Goal: Task Accomplishment & Management: Complete application form

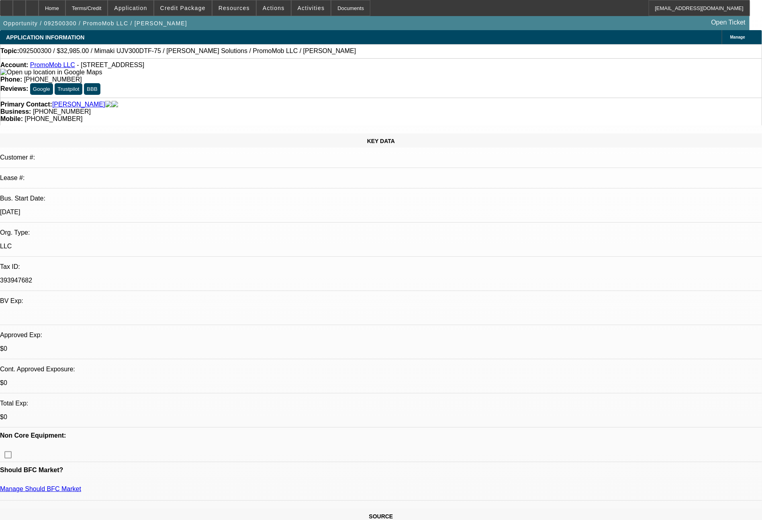
select select "0"
select select "2"
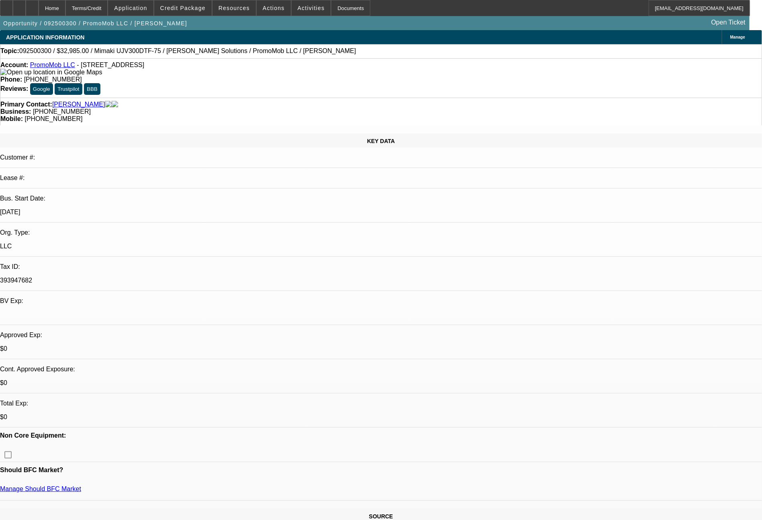
select select "0"
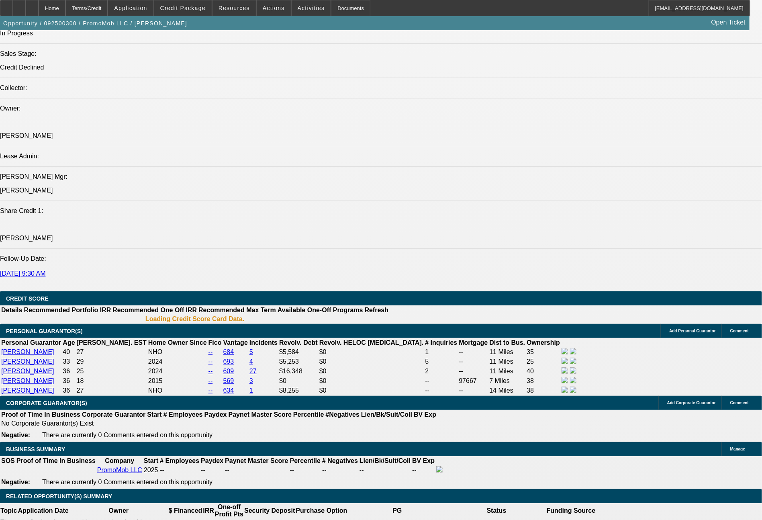
select select "1"
select select "6"
select select "1"
select select "2"
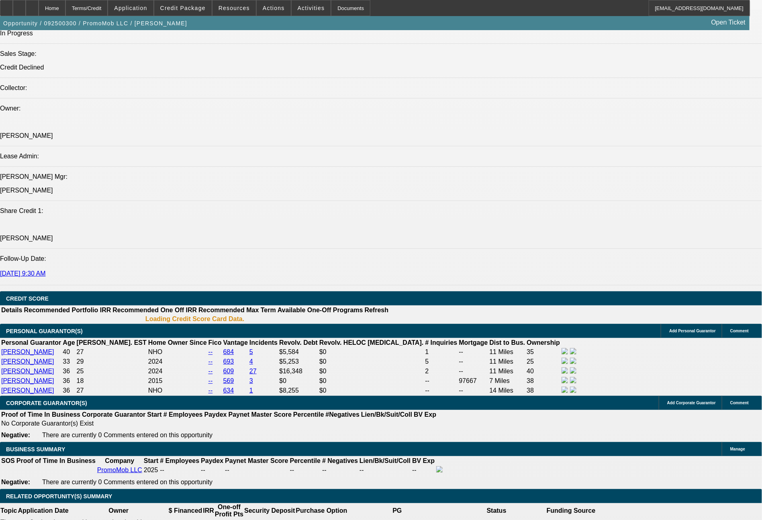
select select "6"
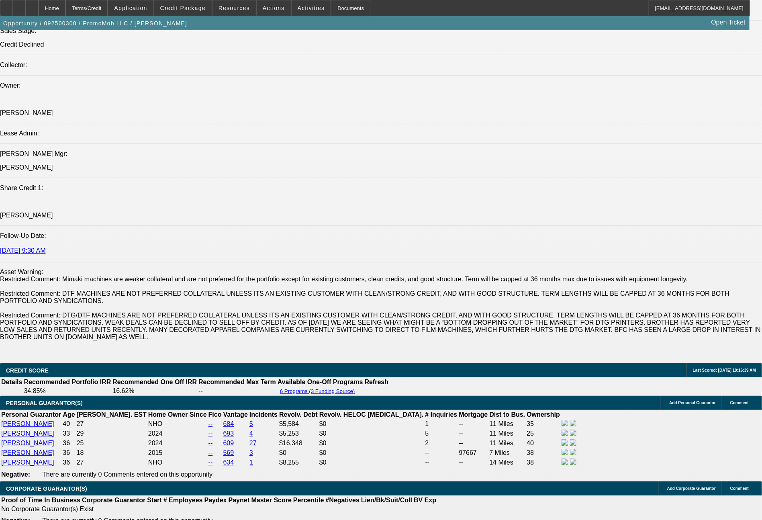
scroll to position [1109, 0]
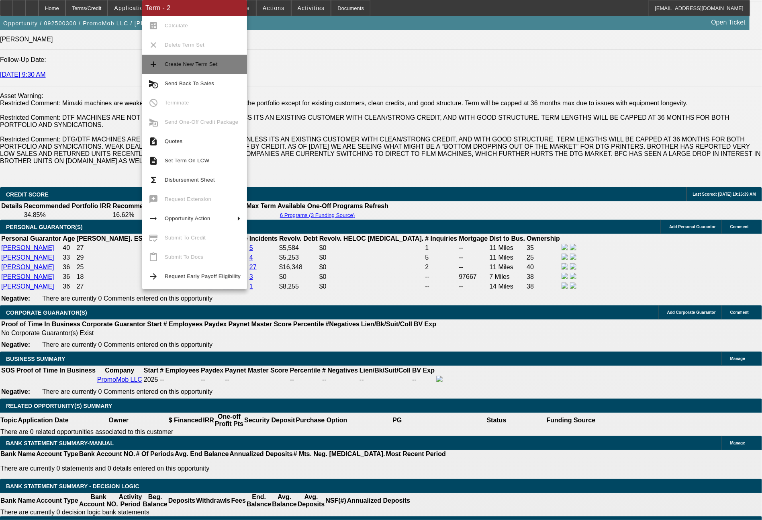
click at [201, 69] on button "add Create New Term Set" at bounding box center [194, 64] width 105 height 19
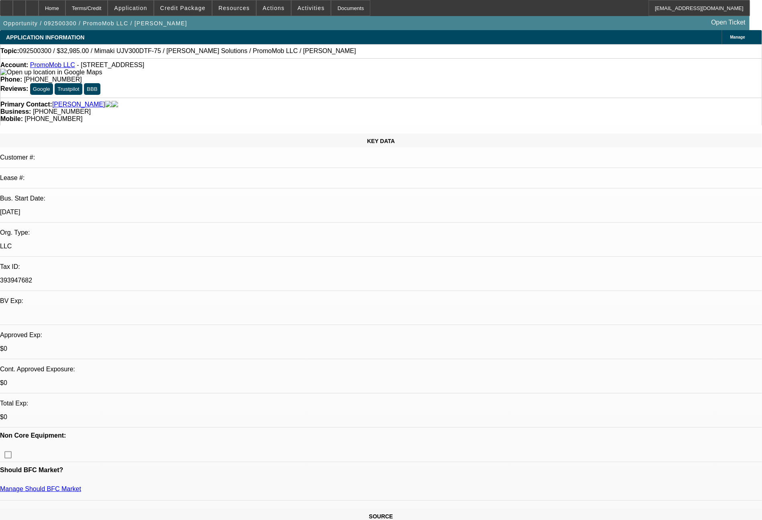
select select "0"
select select "6"
select select "0"
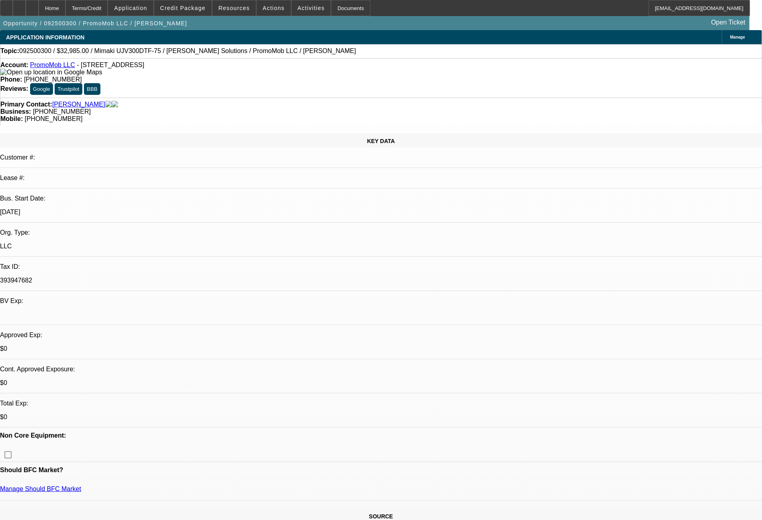
select select "0"
select select "6"
select select "0"
select select "2"
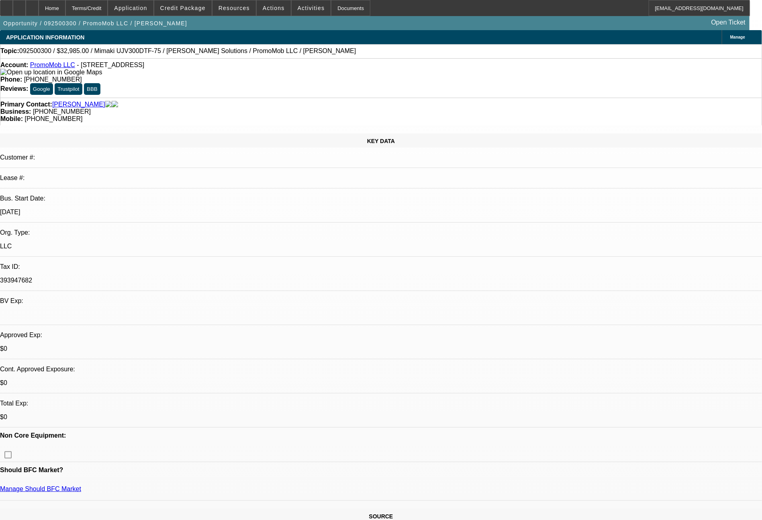
select select "2"
select select "0"
select select "6"
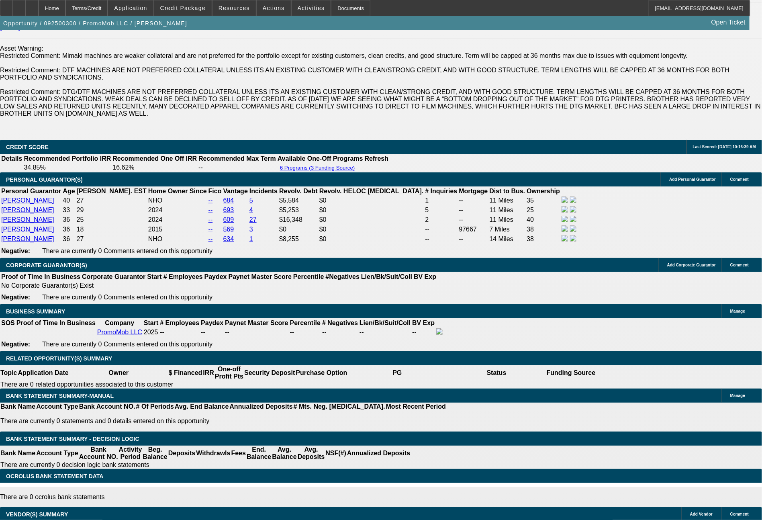
scroll to position [1205, 0]
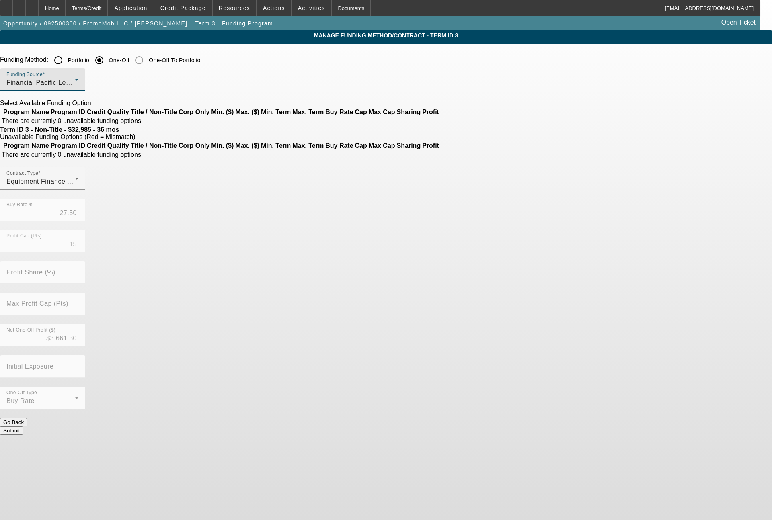
click at [97, 84] on span "Financial Pacific Leasing, Inc." at bounding box center [51, 82] width 91 height 7
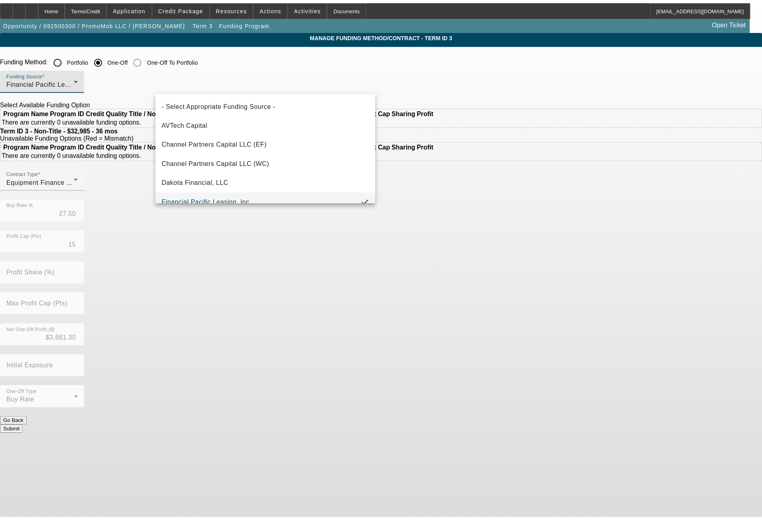
scroll to position [8, 0]
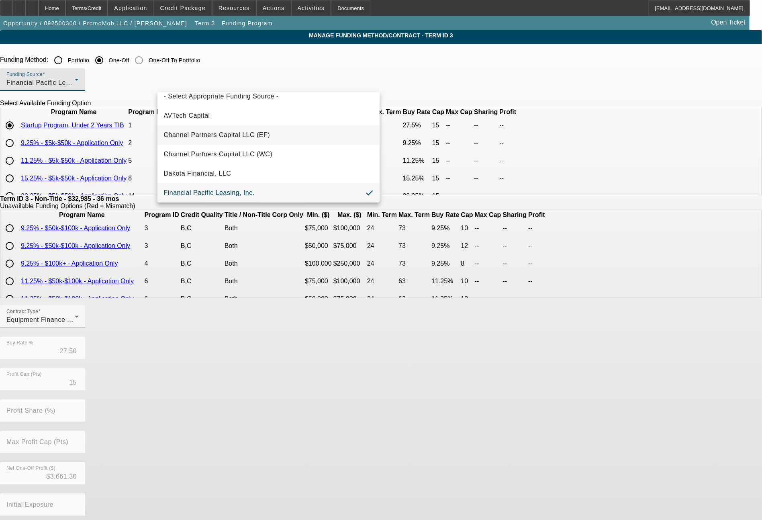
click at [254, 134] on span "Channel Partners Capital LLC (EF)" at bounding box center [217, 135] width 106 height 10
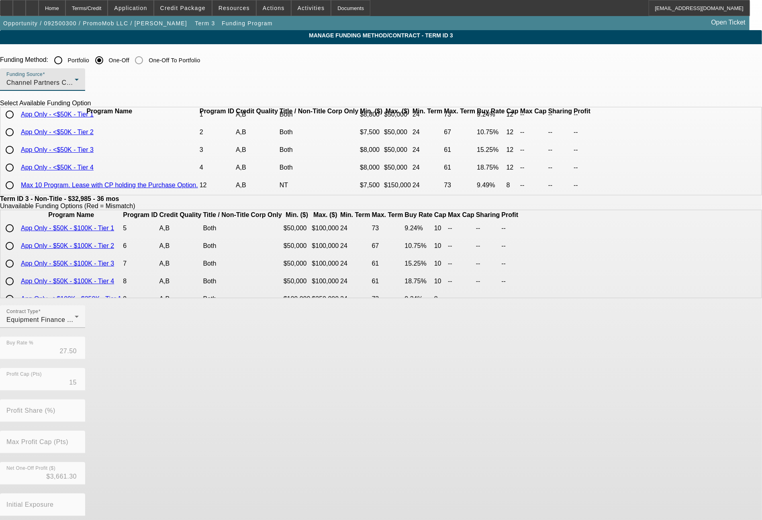
scroll to position [36, 0]
click at [18, 168] on input "radio" at bounding box center [10, 168] width 16 height 16
radio input "true"
type input "18.75"
type input "12"
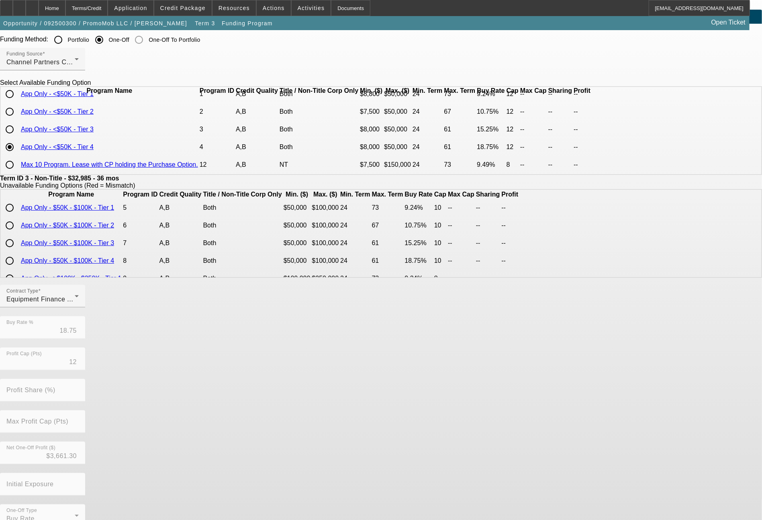
scroll to position [39, 0]
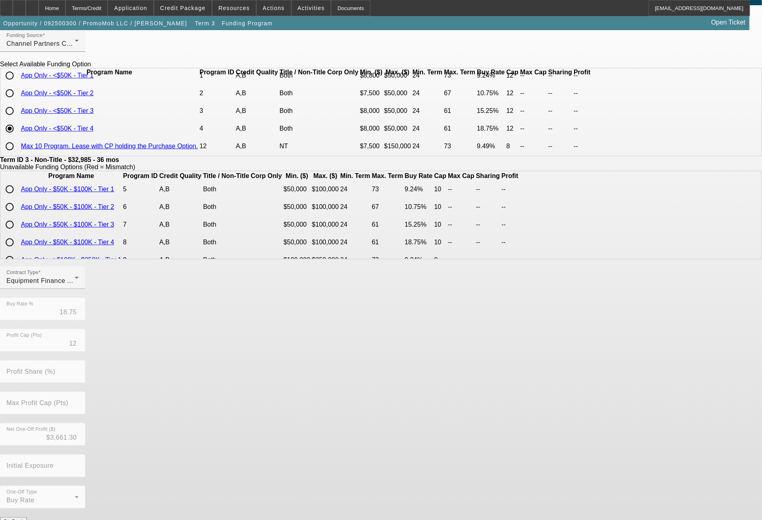
click at [23, 520] on button "Submit" at bounding box center [11, 530] width 23 height 8
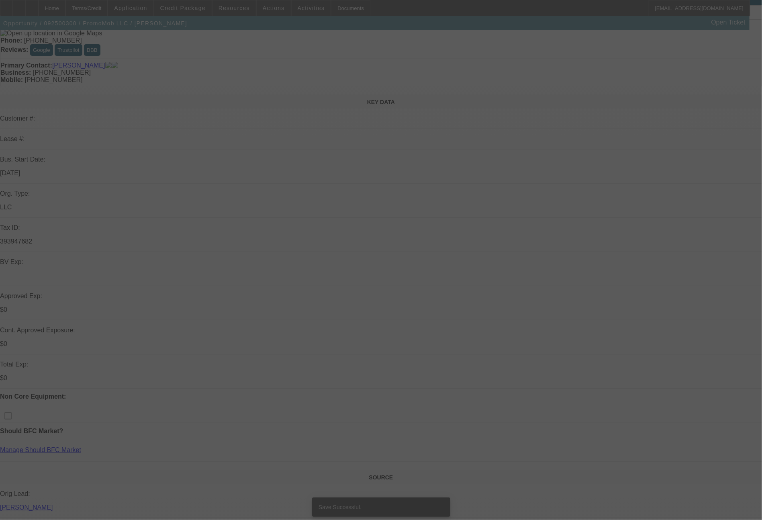
select select "0"
select select "6"
select select "0"
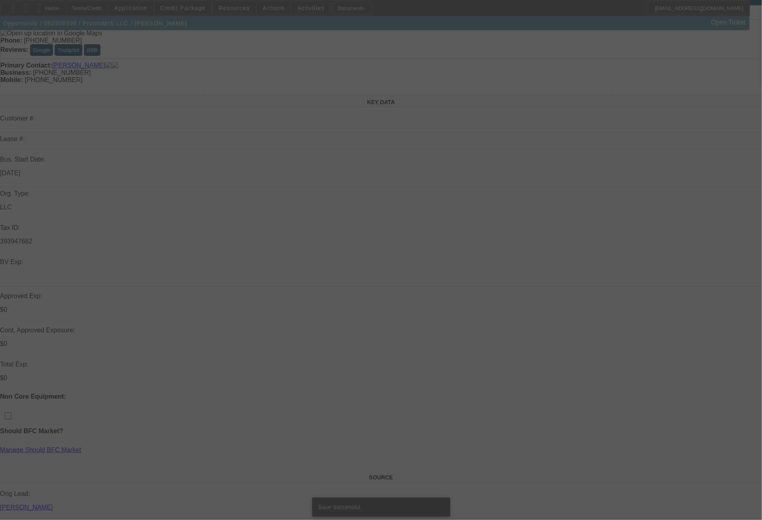
select select "0"
select select "6"
select select "0"
select select "2"
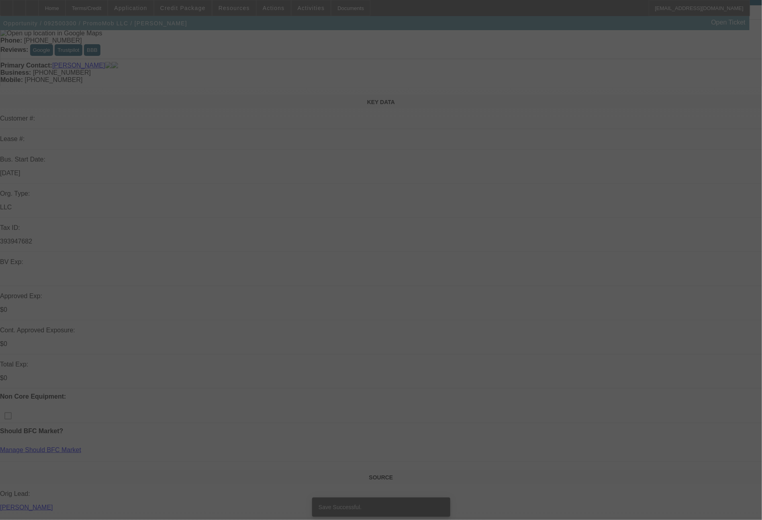
select select "2"
select select "0"
select select "6"
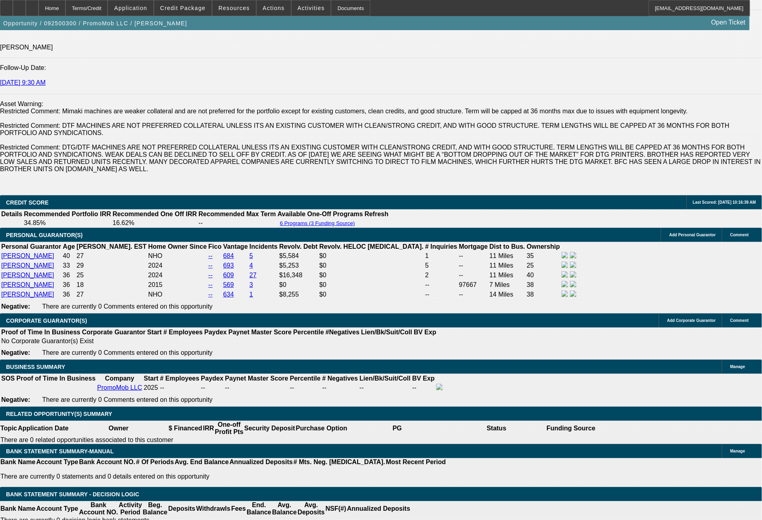
scroll to position [1117, 0]
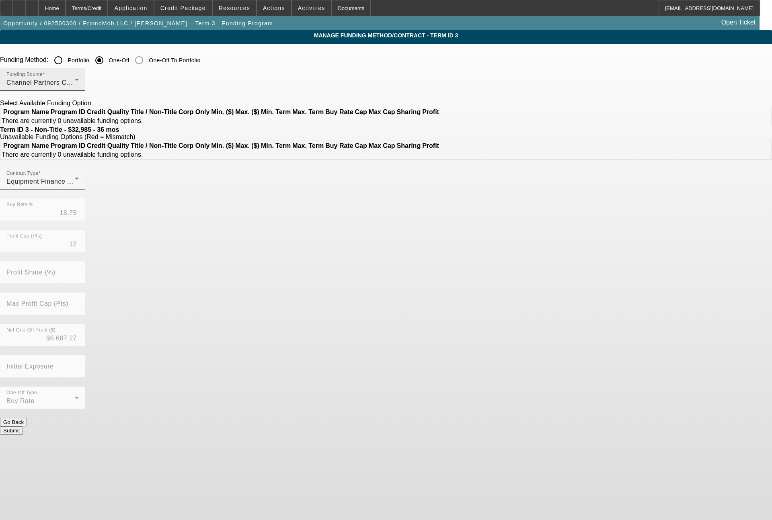
click at [75, 86] on div "Channel Partners Capital LLC (EF)" at bounding box center [40, 83] width 68 height 10
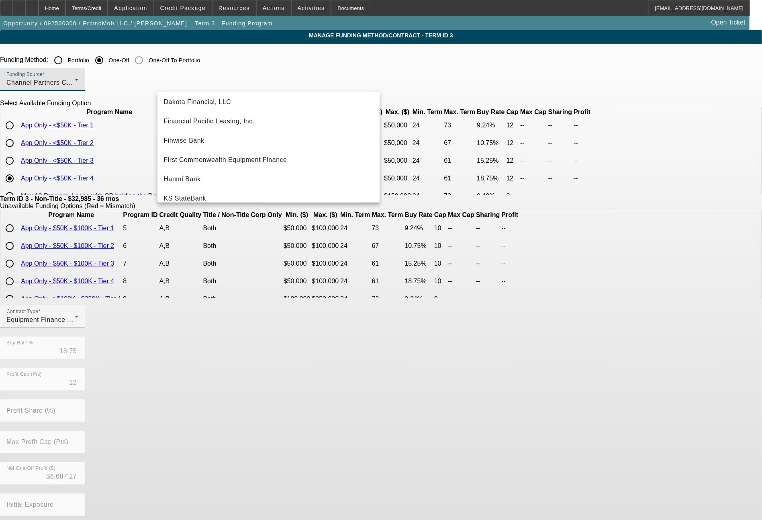
scroll to position [96, 0]
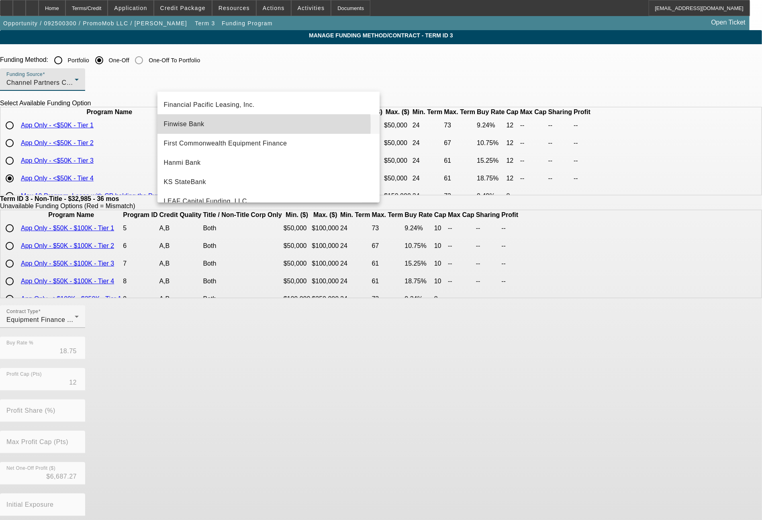
click at [201, 125] on span "Finwise Bank" at bounding box center [184, 124] width 41 height 10
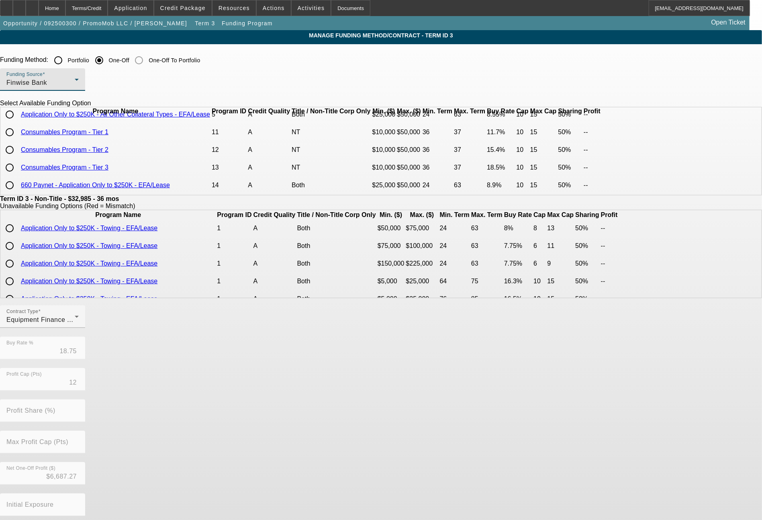
scroll to position [98, 0]
click at [75, 86] on div "Finwise Bank" at bounding box center [40, 83] width 68 height 10
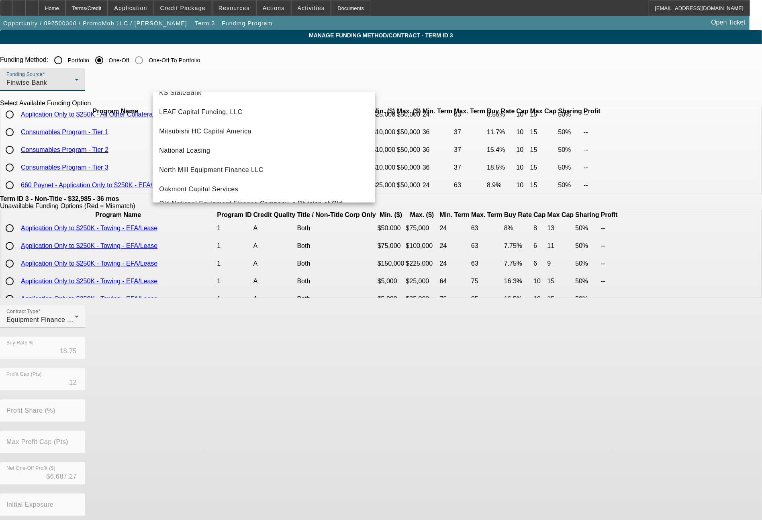
scroll to position [197, 0]
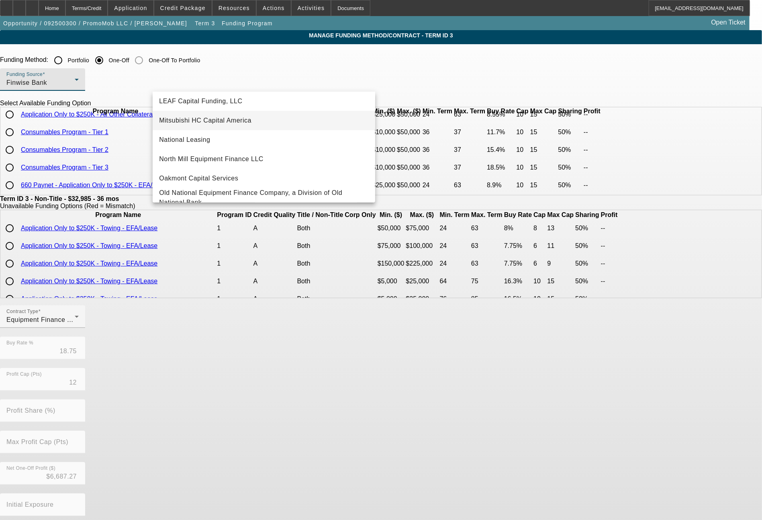
click at [186, 117] on span "Mitsubishi HC Capital America" at bounding box center [205, 121] width 92 height 10
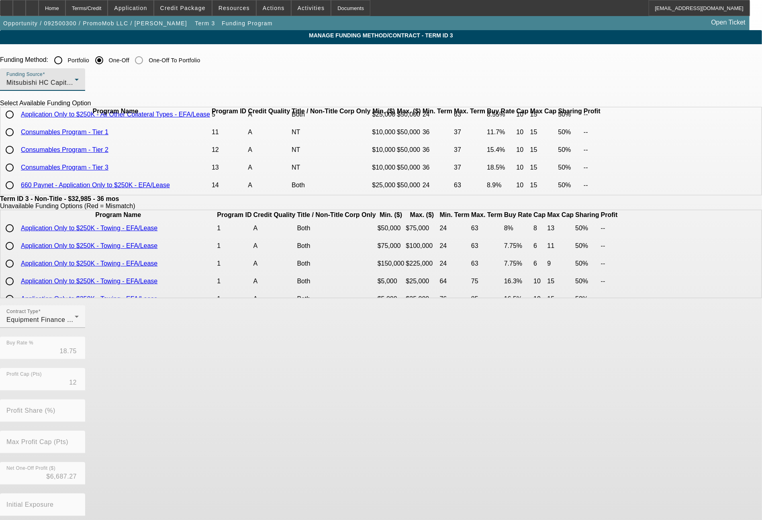
scroll to position [0, 0]
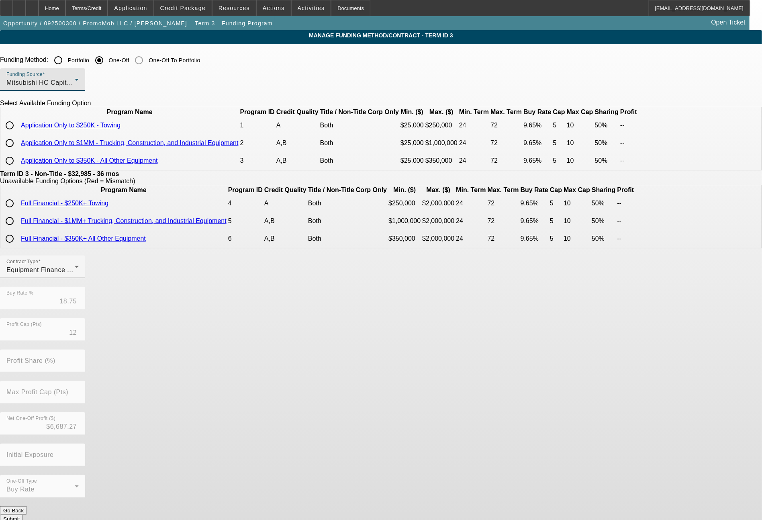
click at [99, 86] on span "Mitsubishi HC Capital America" at bounding box center [52, 82] width 92 height 7
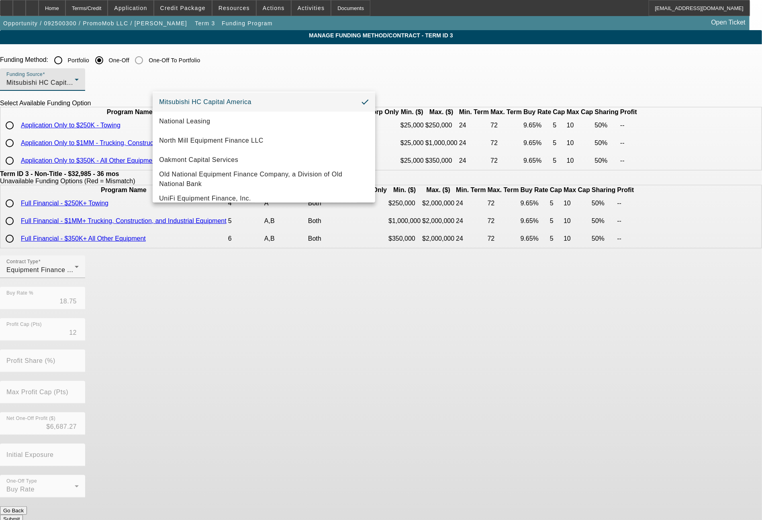
scroll to position [221, 0]
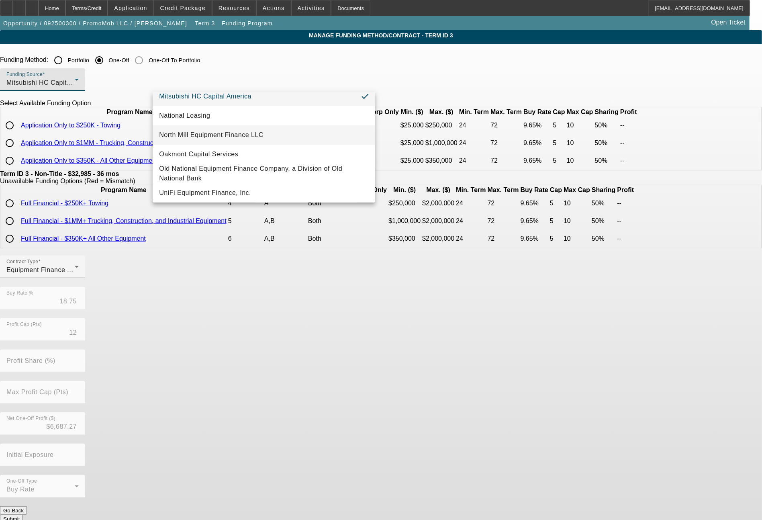
click at [222, 135] on span "North Mill Equipment Finance LLC" at bounding box center [211, 135] width 104 height 10
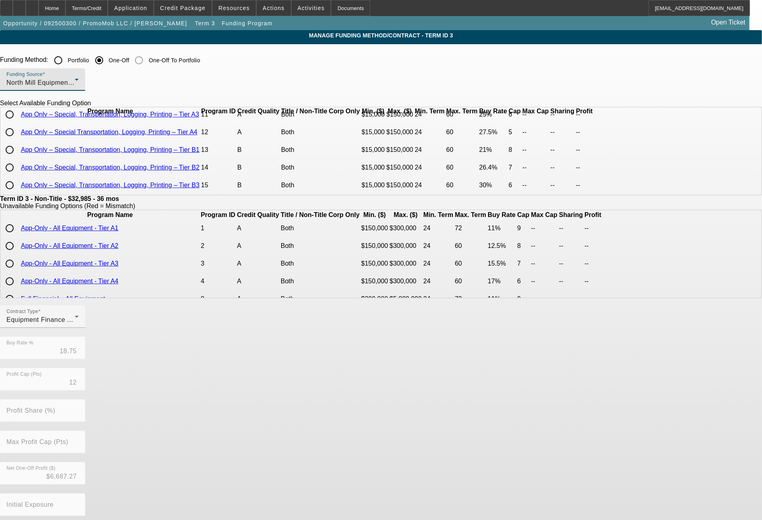
scroll to position [222, 0]
click at [75, 88] on div "North Mill Equipment Finance LLC" at bounding box center [40, 83] width 68 height 10
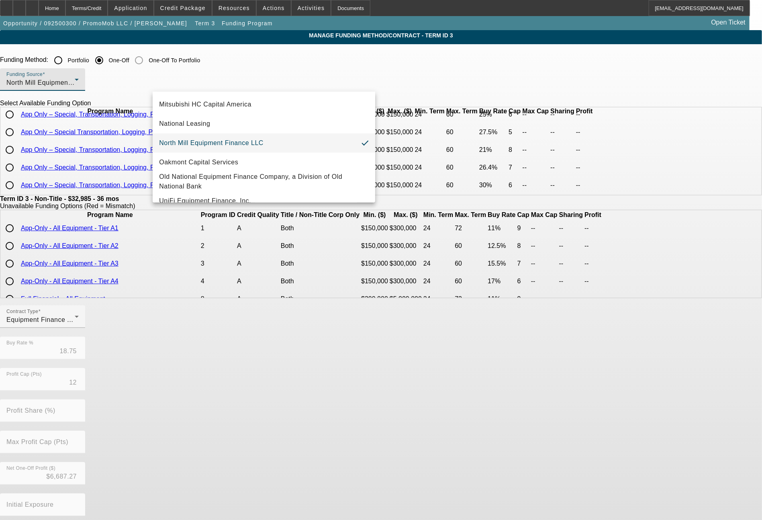
scroll to position [228, 0]
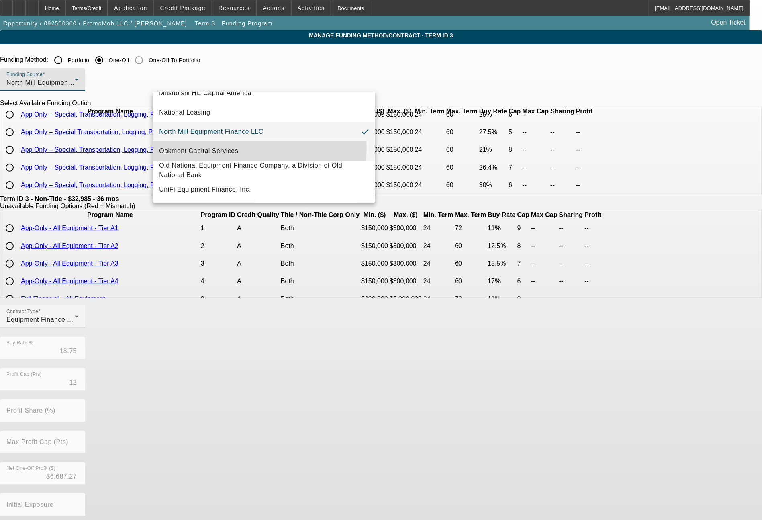
click at [219, 146] on span "Oakmont Capital Services" at bounding box center [198, 151] width 79 height 10
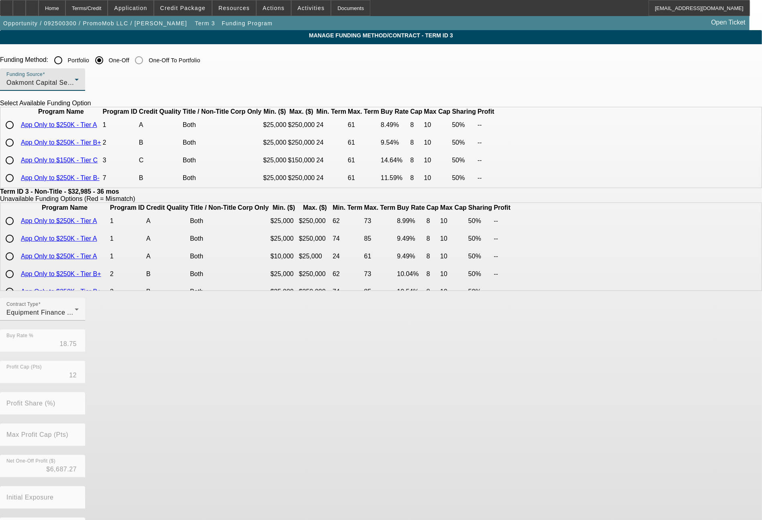
scroll to position [16, 0]
click at [66, 60] on input "Portfolio" at bounding box center [58, 60] width 16 height 16
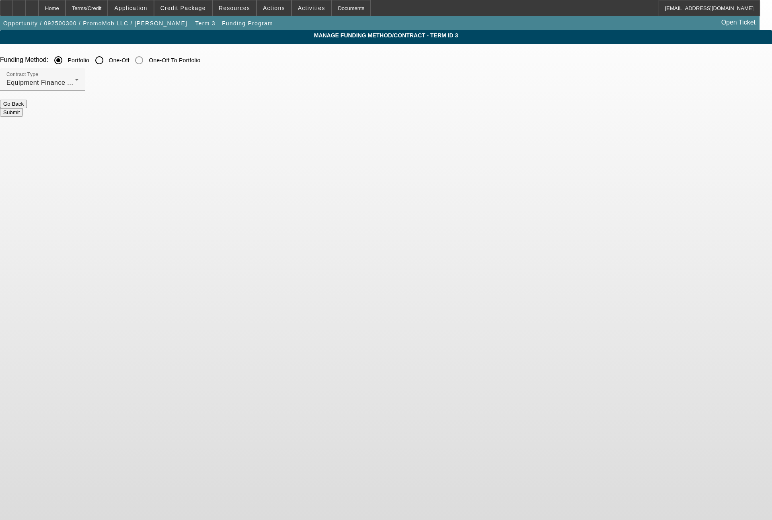
click at [23, 112] on button "Submit" at bounding box center [11, 112] width 23 height 8
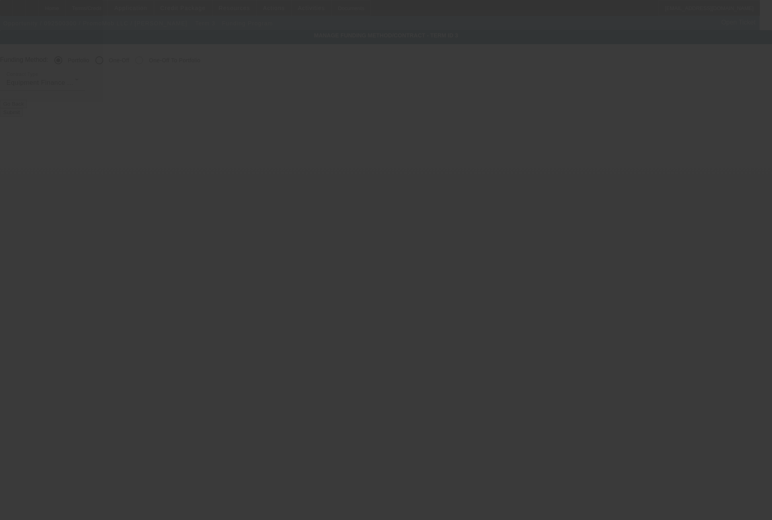
radio input "false"
radio input "true"
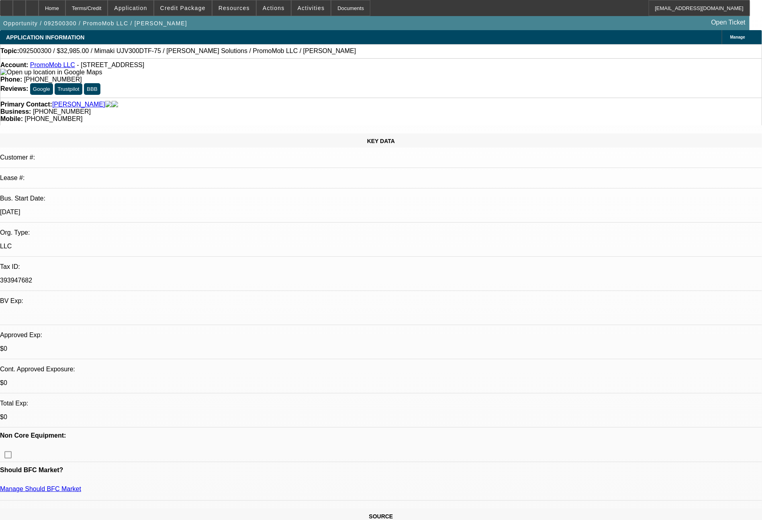
select select "0"
select select "6"
select select "0"
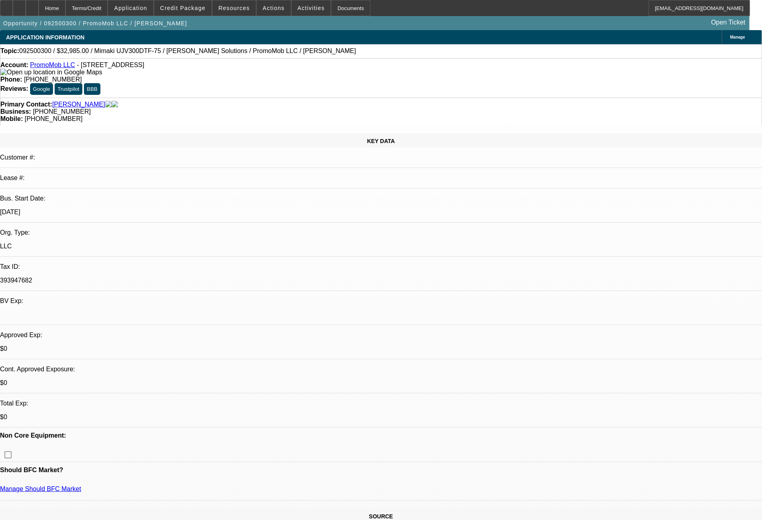
select select "0"
select select "6"
select select "0"
select select "2"
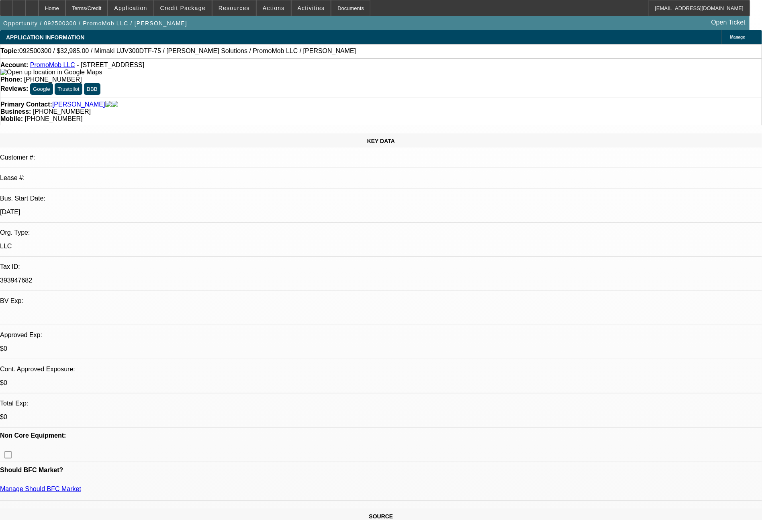
select select "2"
select select "0"
select select "6"
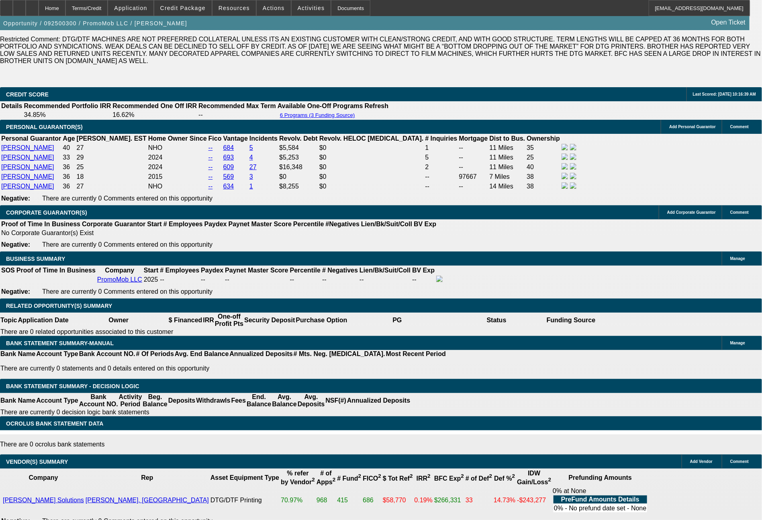
scroll to position [1213, 0]
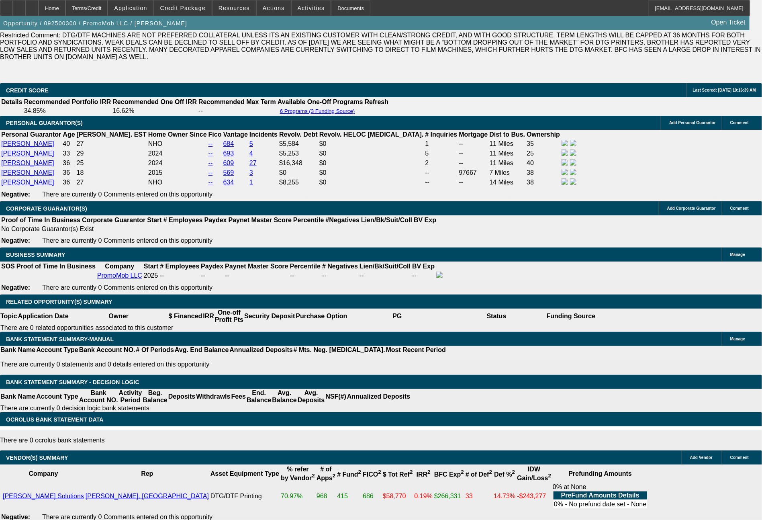
drag, startPoint x: 154, startPoint y: 221, endPoint x: 208, endPoint y: 222, distance: 53.5
type input "$4,500.00"
type input "UNKNOWN"
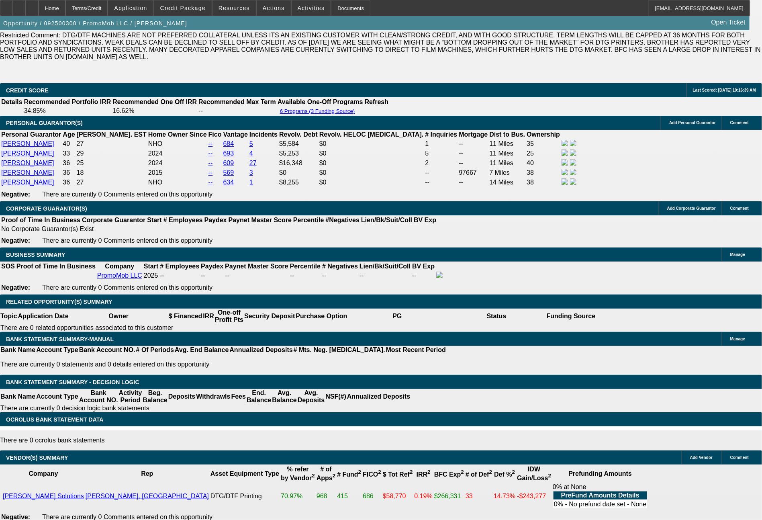
type input "$1,249.60"
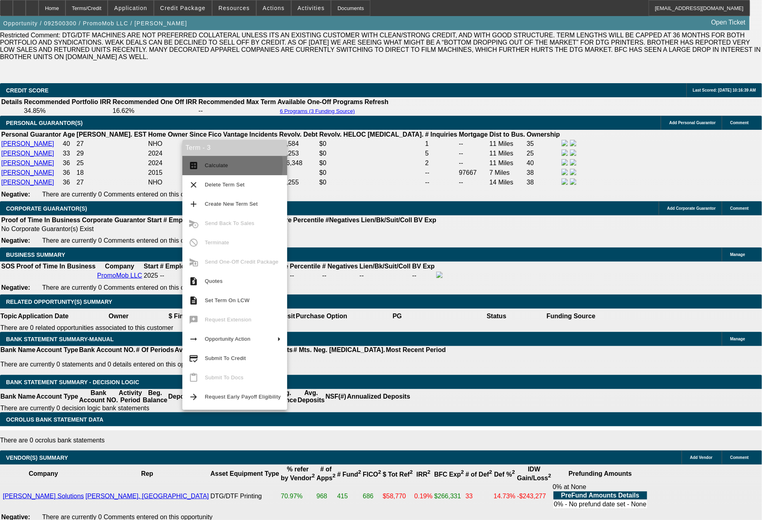
click at [222, 165] on span "Calculate" at bounding box center [216, 165] width 23 height 6
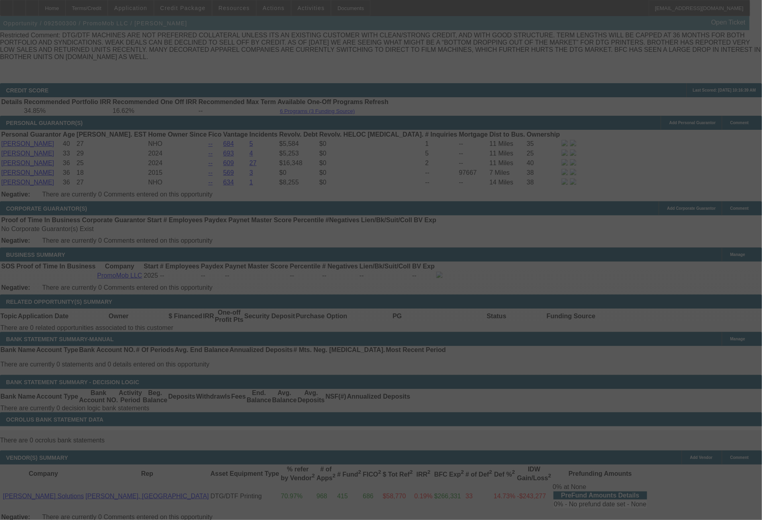
select select "0"
select select "6"
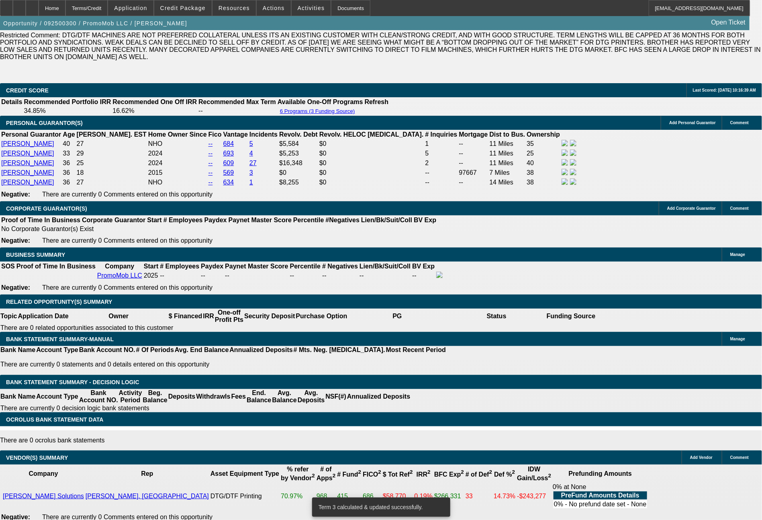
drag, startPoint x: 116, startPoint y: 286, endPoint x: 157, endPoint y: 285, distance: 40.6
type input "1"
type input "UNKNOWN"
type input "1197"
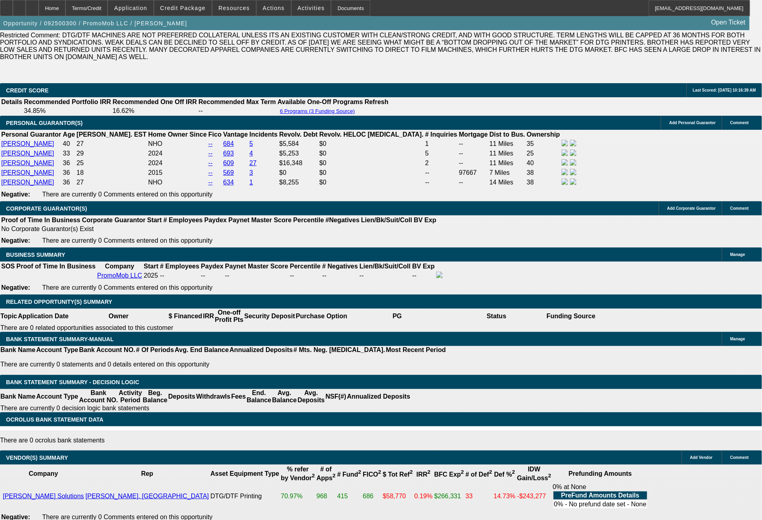
type input "29.2"
type input "119"
type input "1174"
type input "27.7"
type input "$1,174.00"
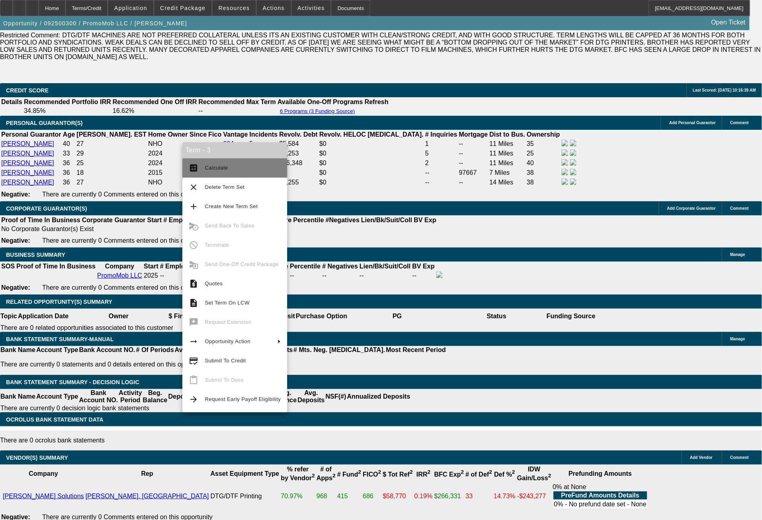
click at [225, 169] on span "Calculate" at bounding box center [216, 168] width 23 height 6
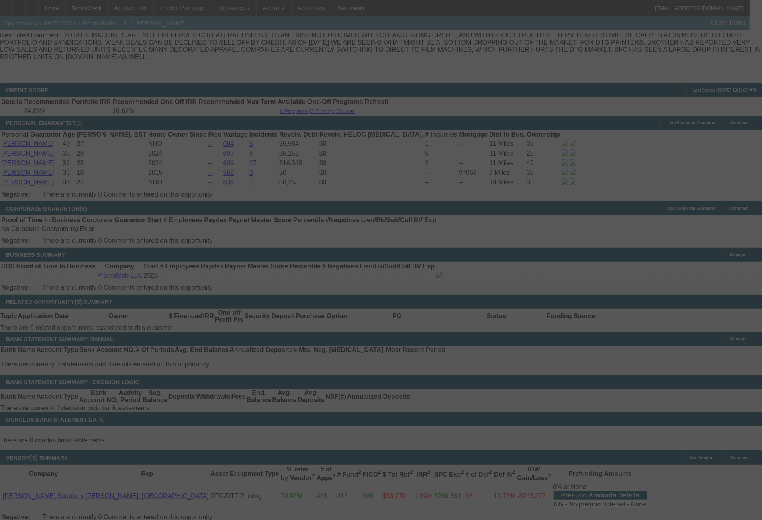
select select "0"
select select "6"
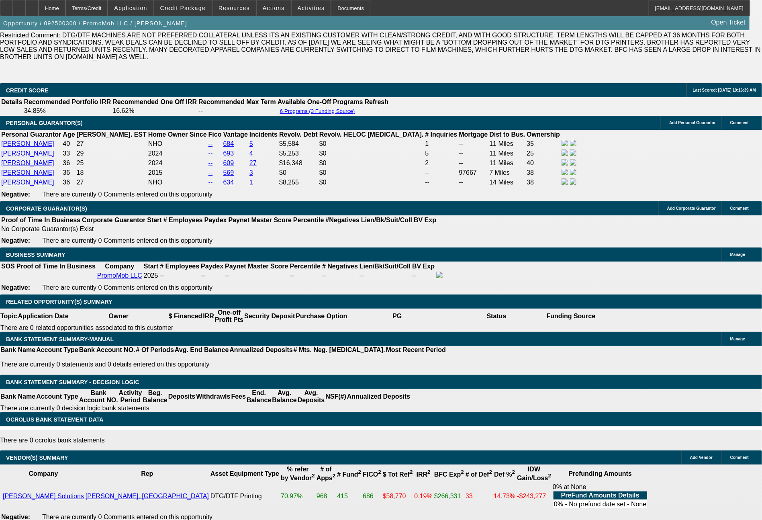
drag, startPoint x: 121, startPoint y: 285, endPoint x: 172, endPoint y: 284, distance: 51.9
type input "114"
type input "UNKNOWN"
type input "1147"
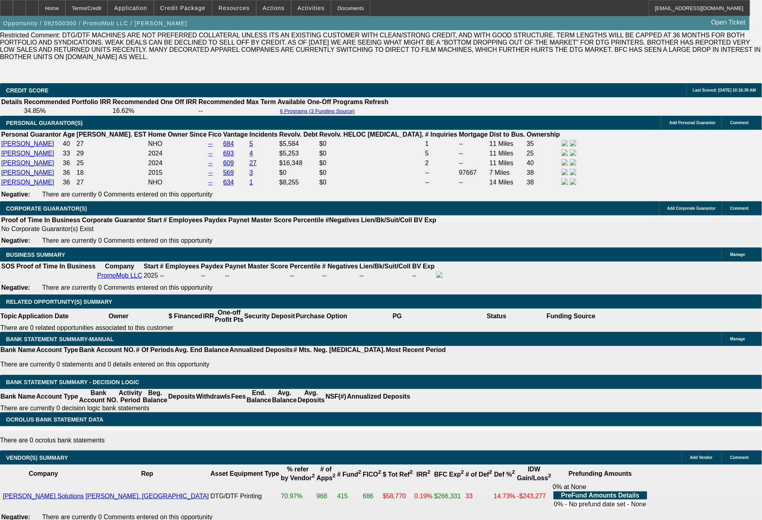
type input "26"
type input "114"
type input "1143"
type input "25.7"
type input "$1,143.00"
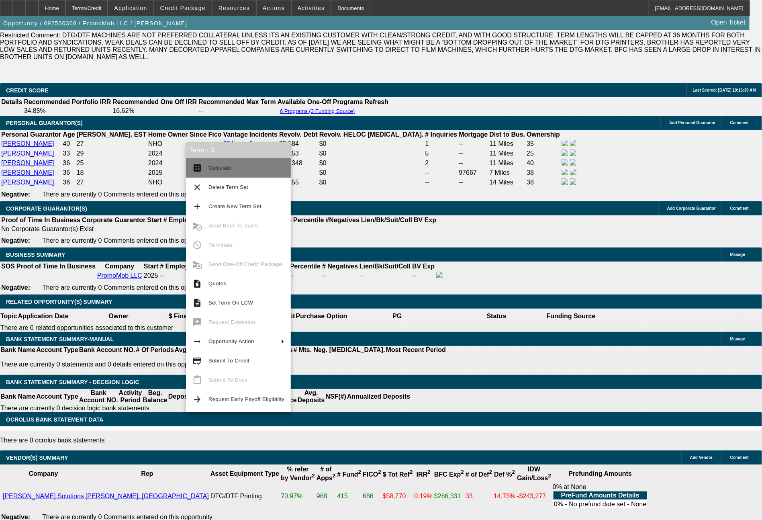
click at [225, 162] on button "calculate Calculate" at bounding box center [238, 167] width 105 height 19
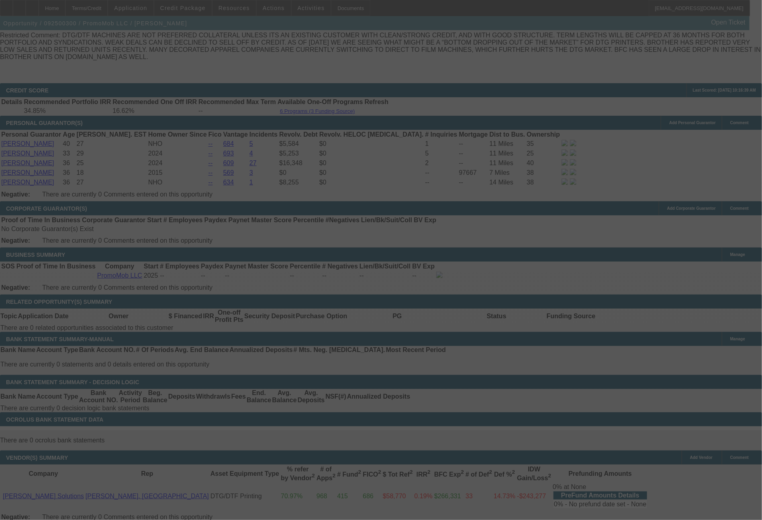
select select "0"
select select "6"
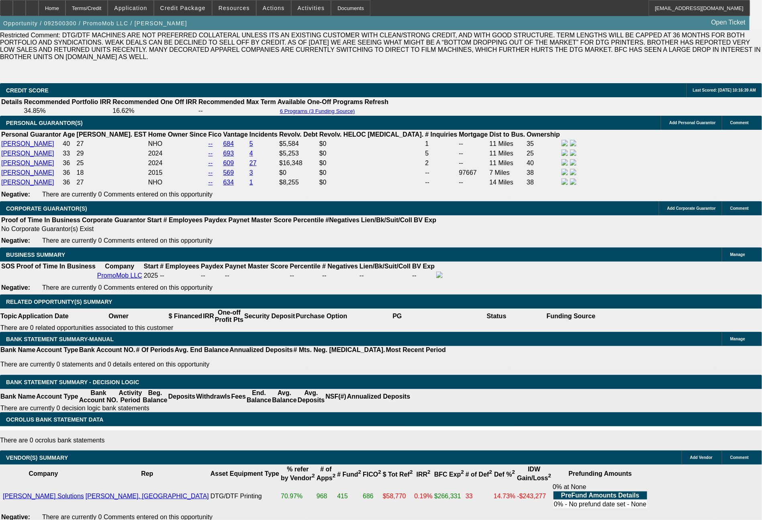
drag, startPoint x: 142, startPoint y: 220, endPoint x: 184, endPoint y: 231, distance: 43.8
type input "$4,300.00"
type input "UNKNOWN"
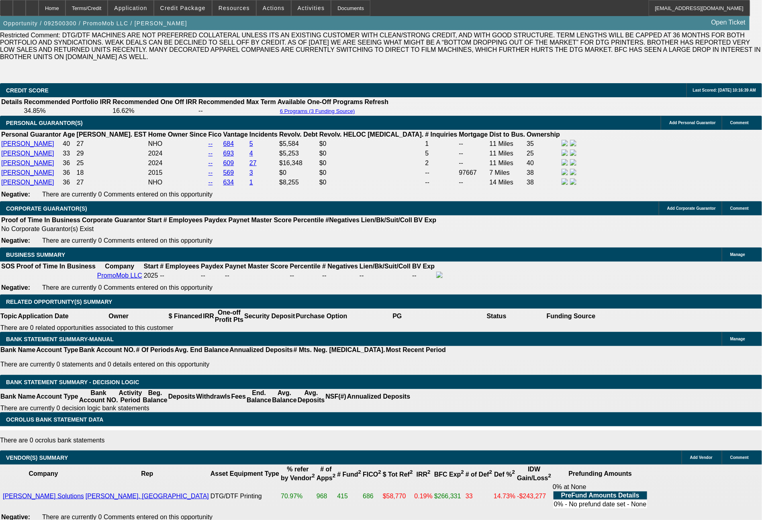
drag, startPoint x: 117, startPoint y: 286, endPoint x: 163, endPoint y: 285, distance: 45.4
type input "11"
type input "1149"
type input "25.6"
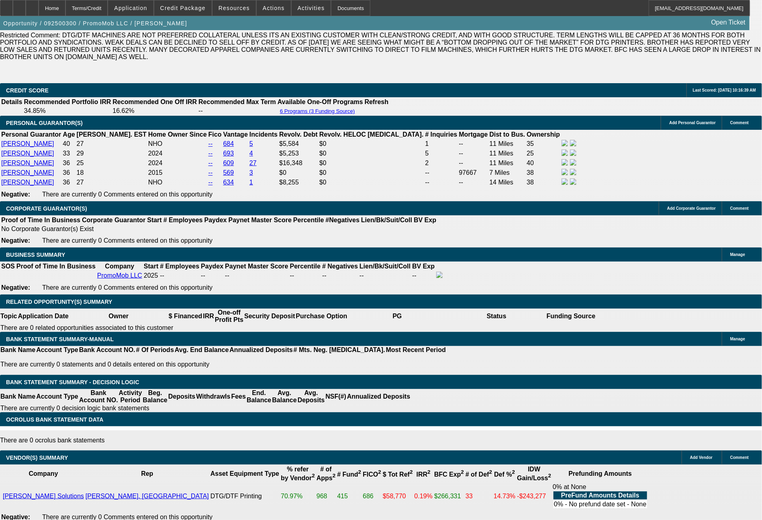
type input "$1,149.00"
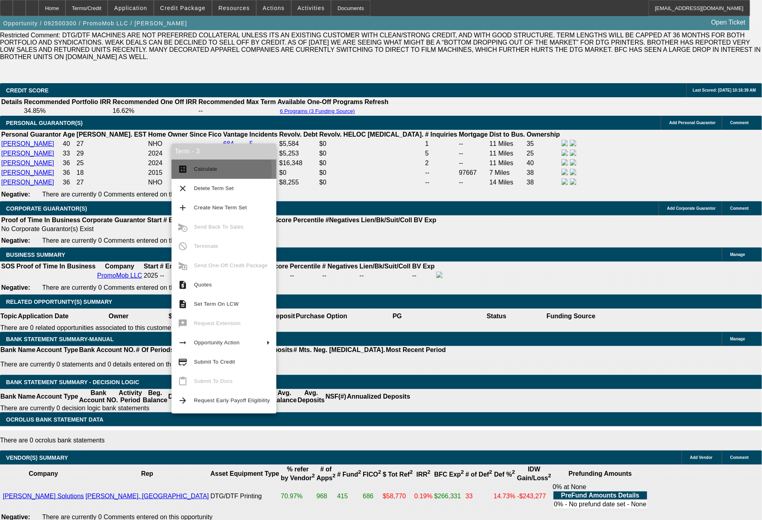
click at [215, 170] on span "Calculate" at bounding box center [205, 169] width 23 height 6
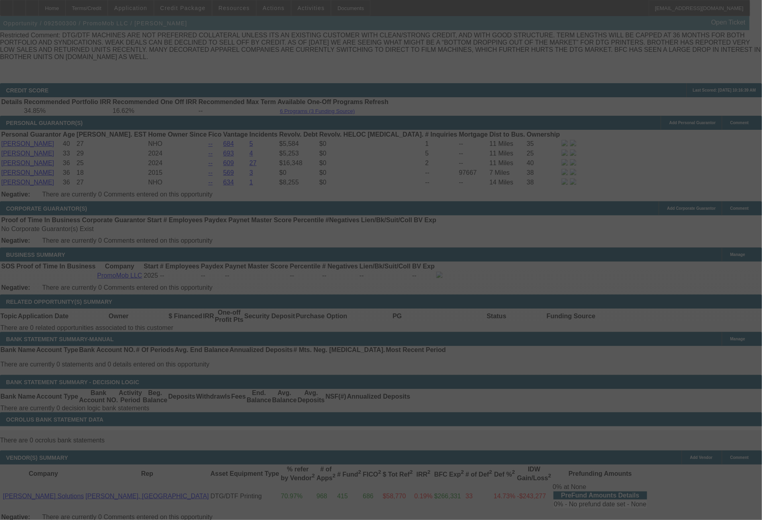
select select "0"
select select "6"
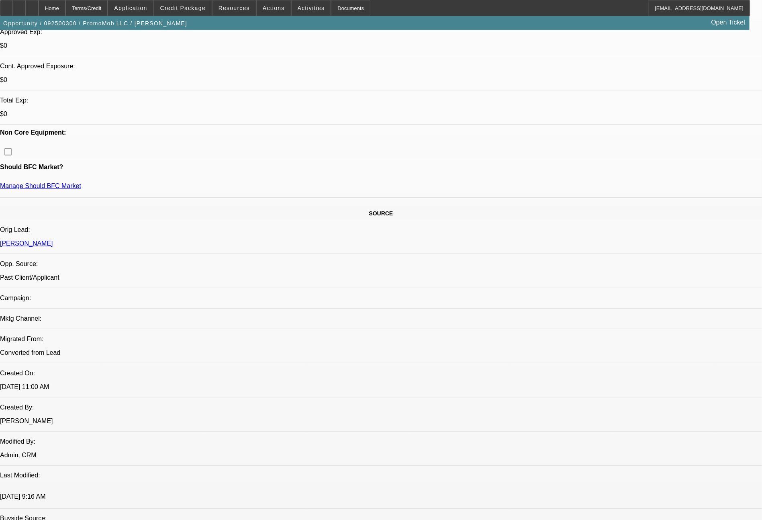
scroll to position [156, 0]
drag, startPoint x: 690, startPoint y: 320, endPoint x: 573, endPoint y: 286, distance: 121.8
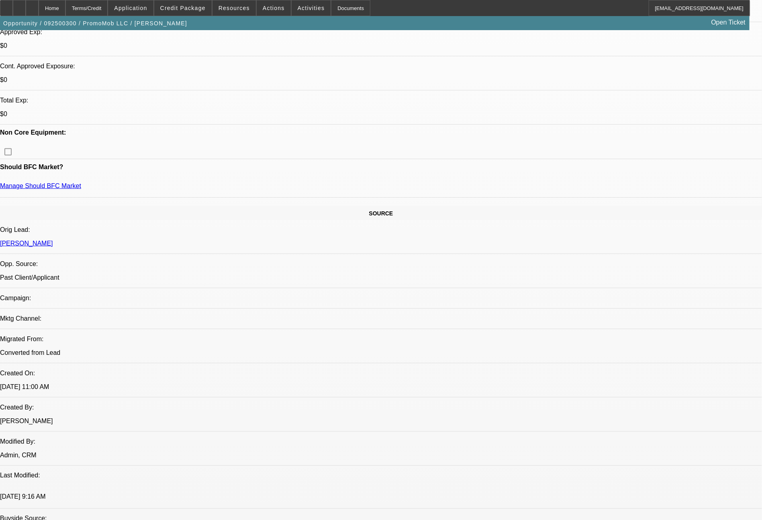
copy td "Bill - see notes for detail, and let me know if we can extend portfolio approva…"
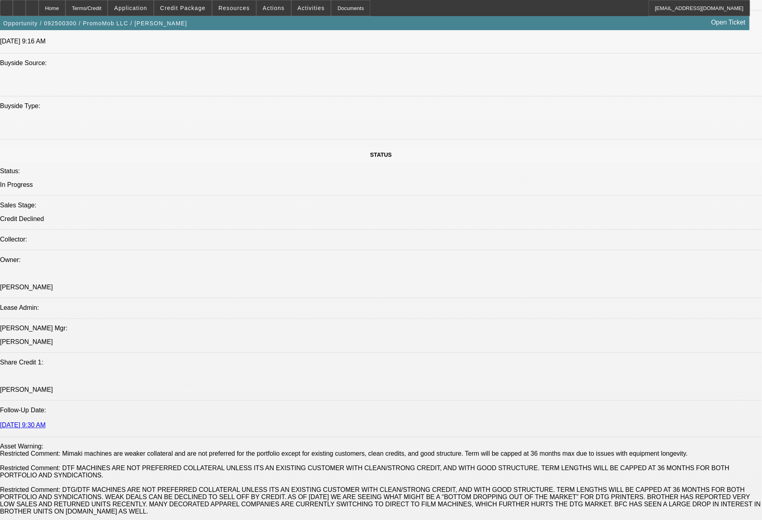
scroll to position [1213, 0]
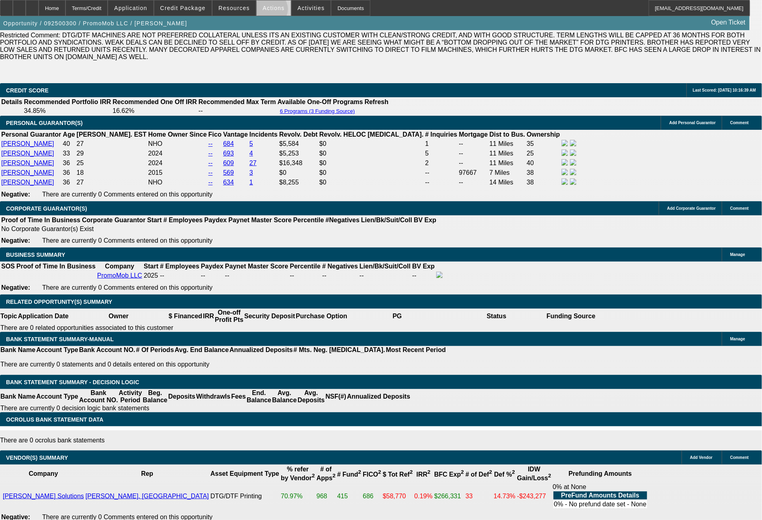
click at [270, 11] on span at bounding box center [274, 7] width 34 height 19
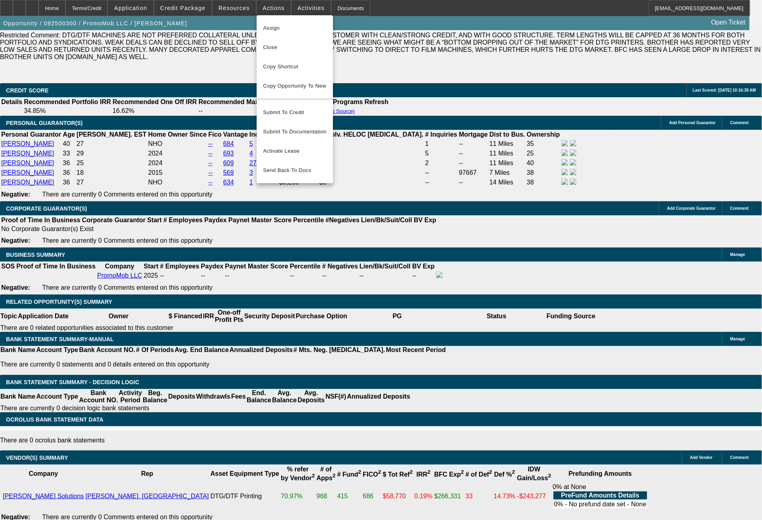
click at [92, 107] on div at bounding box center [381, 260] width 762 height 520
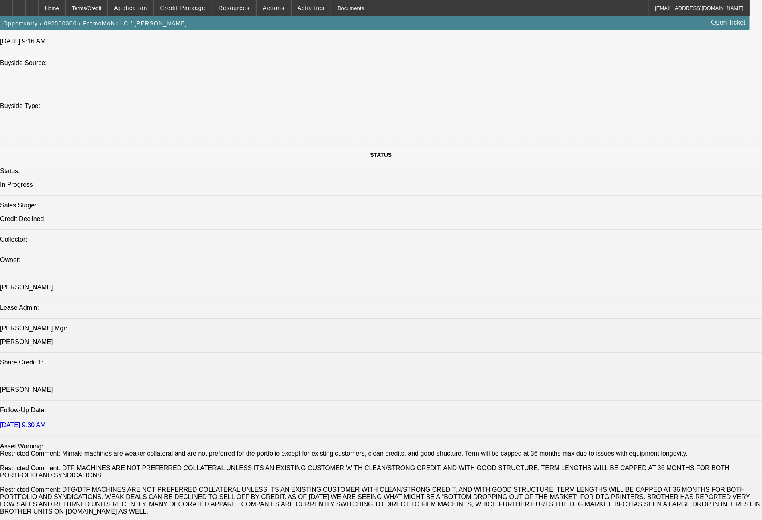
scroll to position [303, 0]
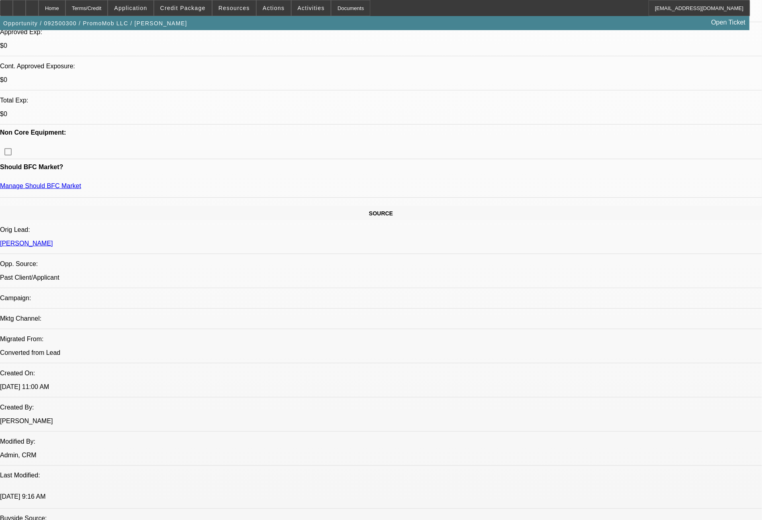
click at [147, 7] on span "Application" at bounding box center [130, 8] width 33 height 6
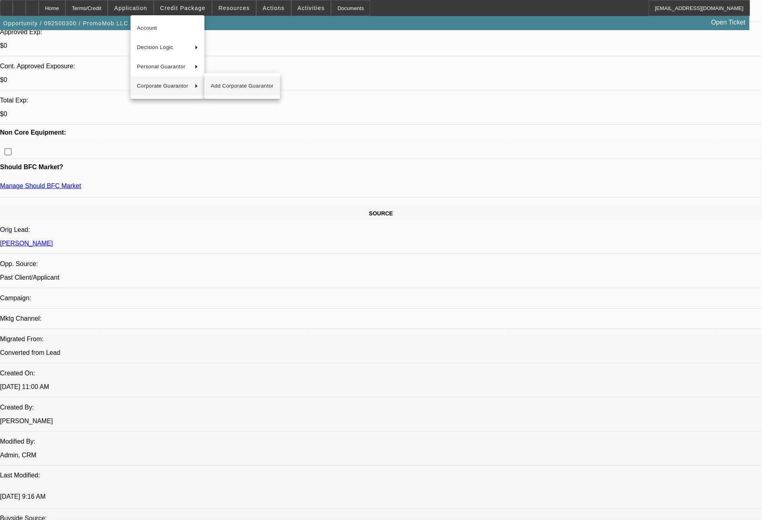
click at [234, 86] on span "Add Corporate Guarantor" at bounding box center [242, 86] width 63 height 10
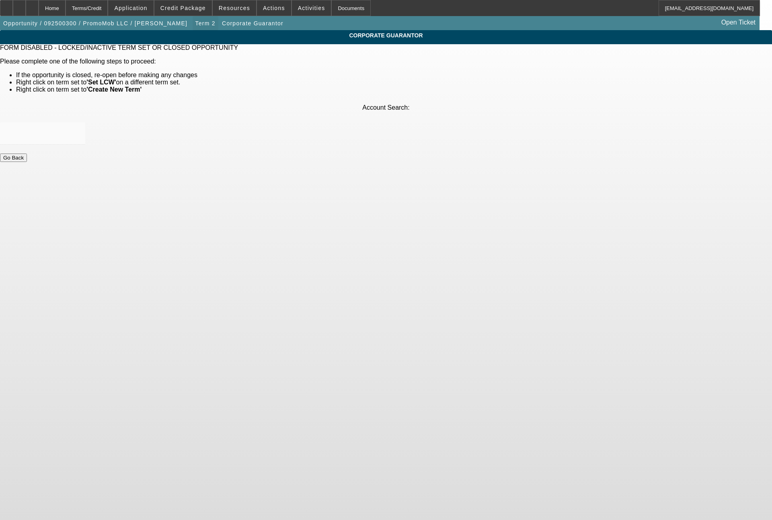
click at [195, 21] on span "Term 2" at bounding box center [205, 23] width 20 height 6
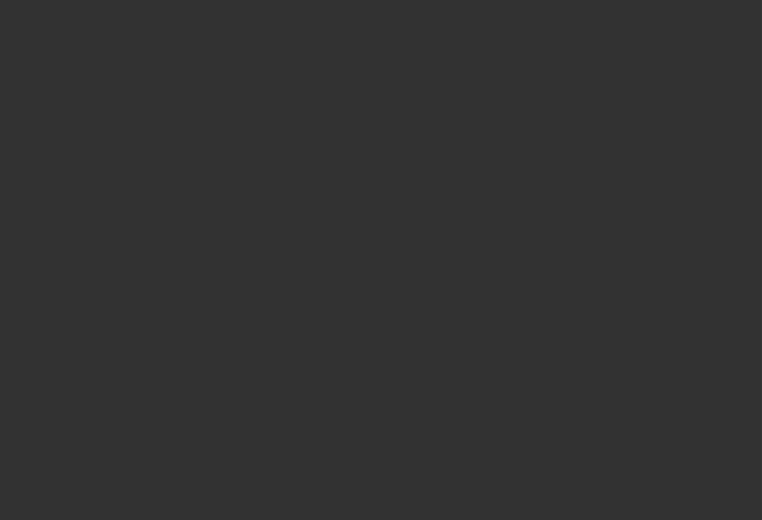
click at [115, 5] on div at bounding box center [381, 260] width 762 height 520
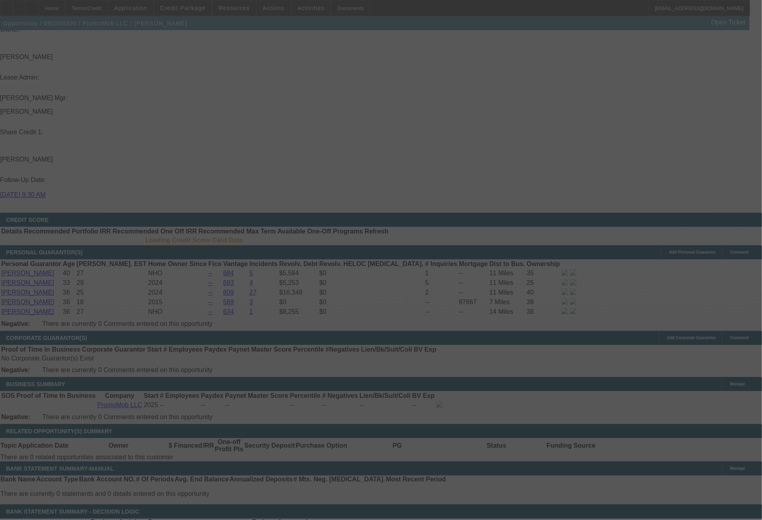
scroll to position [1013, 0]
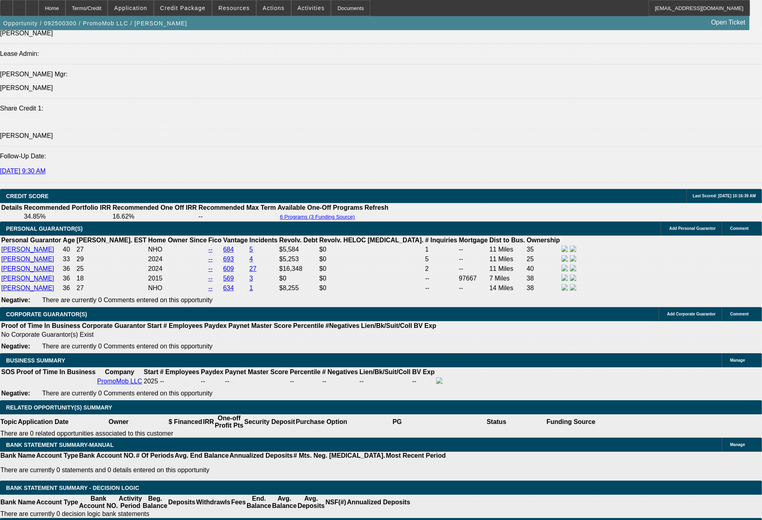
select select "0"
select select "6"
select select "0"
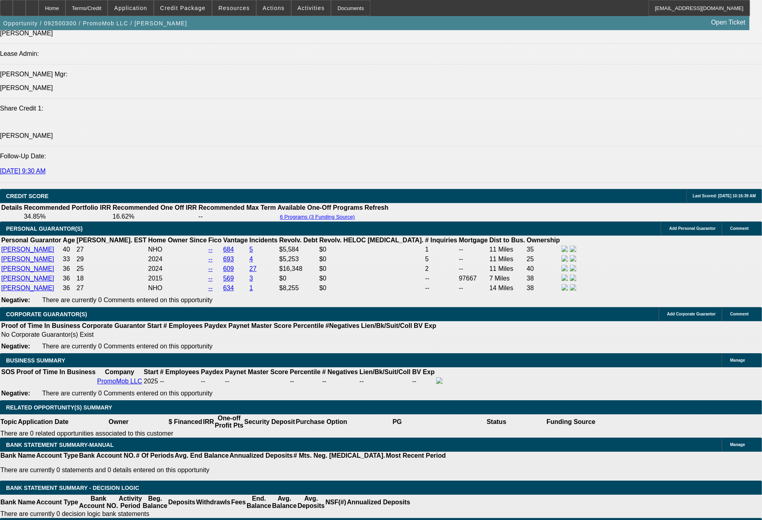
select select "0"
select select "6"
select select "0"
select select "2"
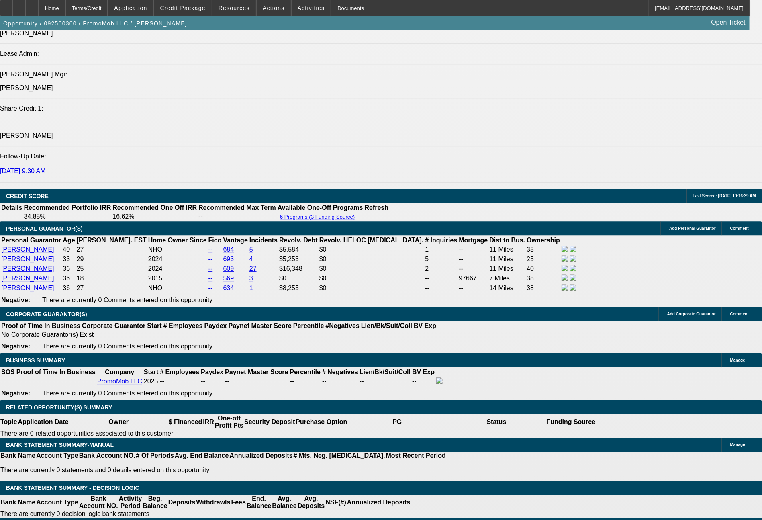
select select "2"
select select "0"
select select "6"
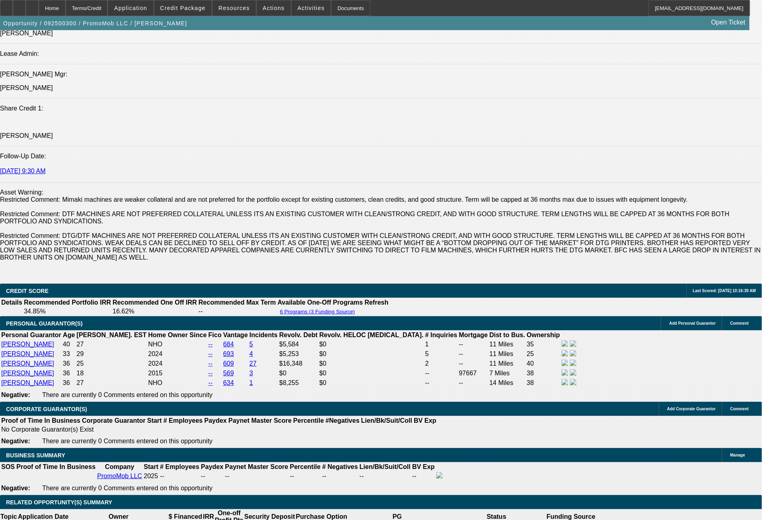
scroll to position [1131, 0]
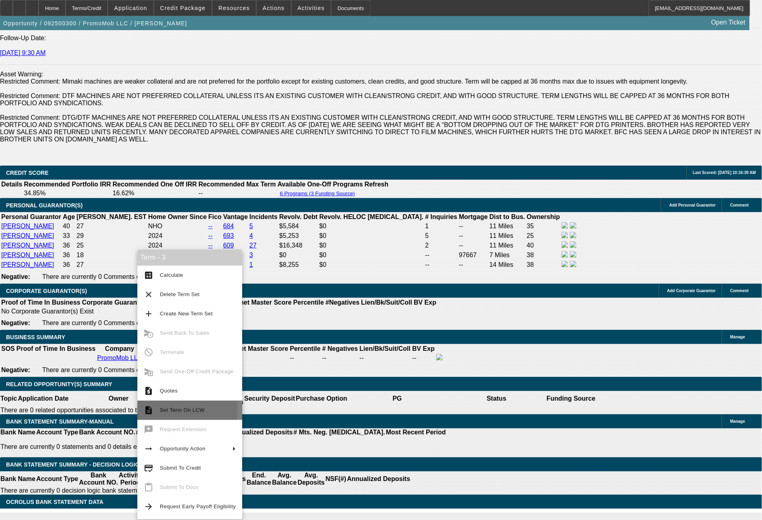
click at [181, 409] on span "Set Term On LCW" at bounding box center [182, 410] width 45 height 6
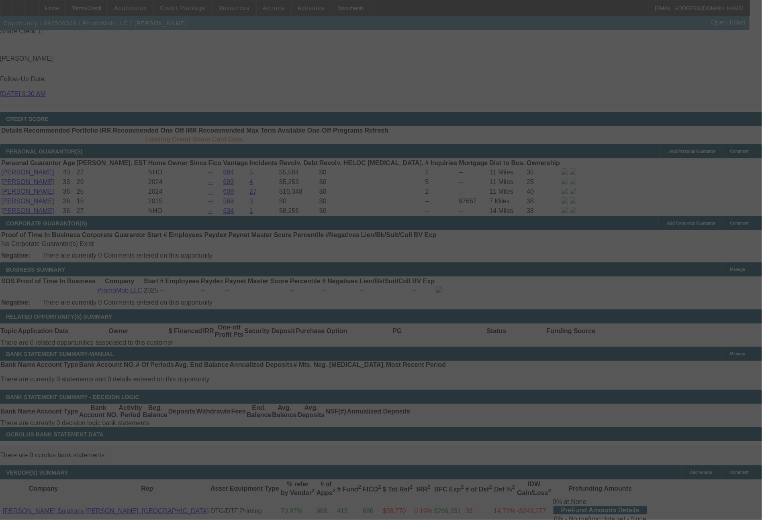
scroll to position [1099, 0]
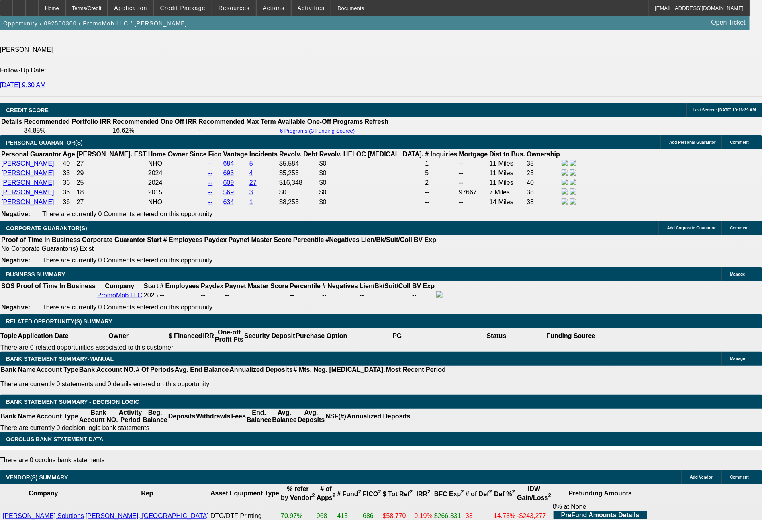
select select "0"
select select "6"
select select "0"
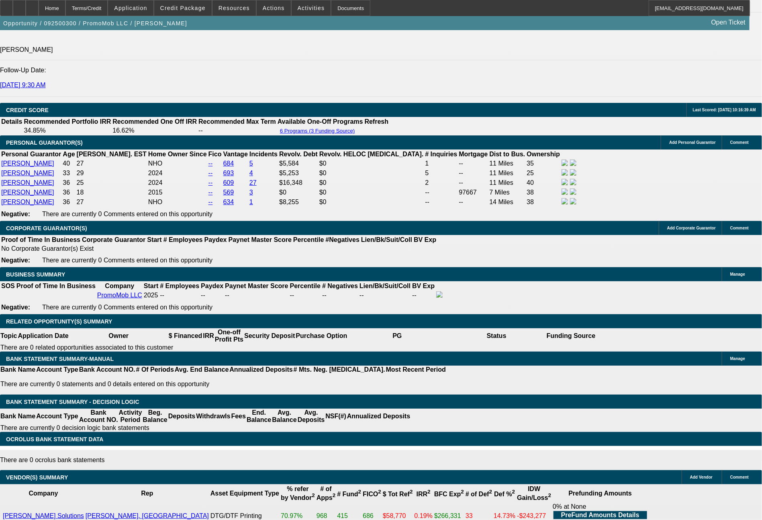
select select "0"
select select "6"
select select "0"
select select "2"
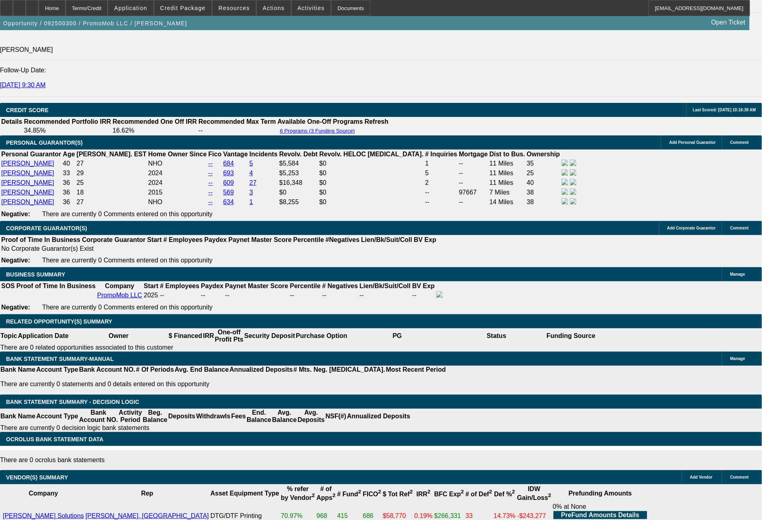
select select "2"
select select "0"
select select "6"
click at [147, 10] on span "Application" at bounding box center [130, 8] width 33 height 6
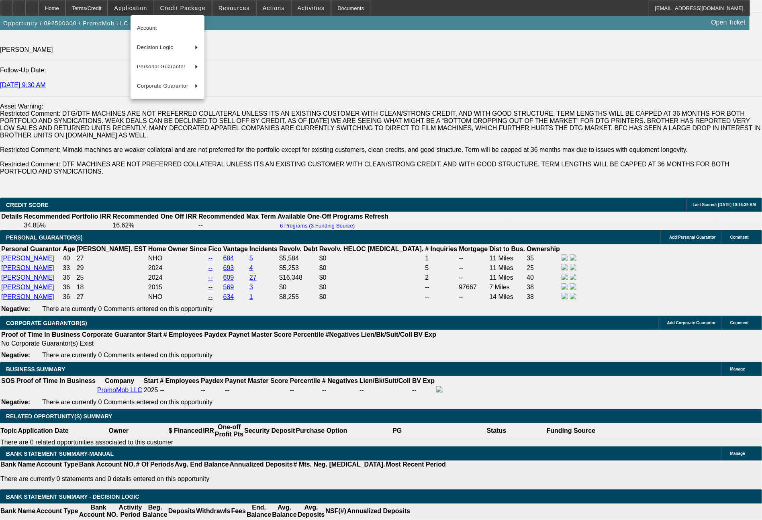
scroll to position [1216, 0]
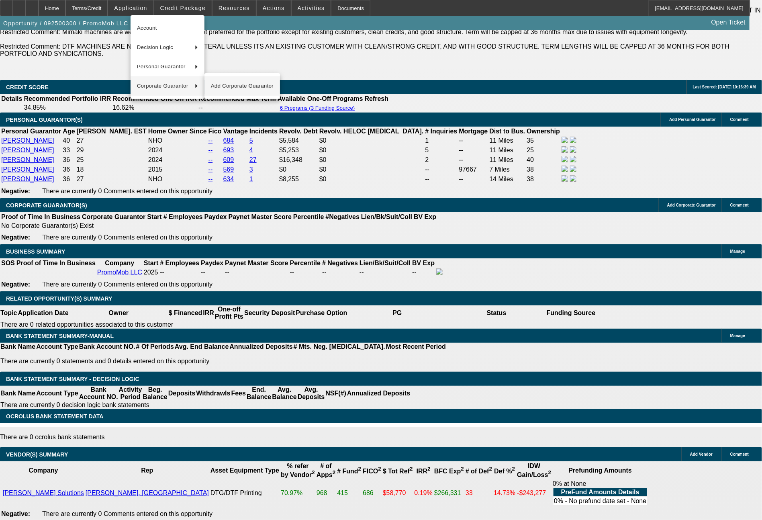
click at [239, 87] on span "Add Corporate Guarantor" at bounding box center [242, 86] width 63 height 10
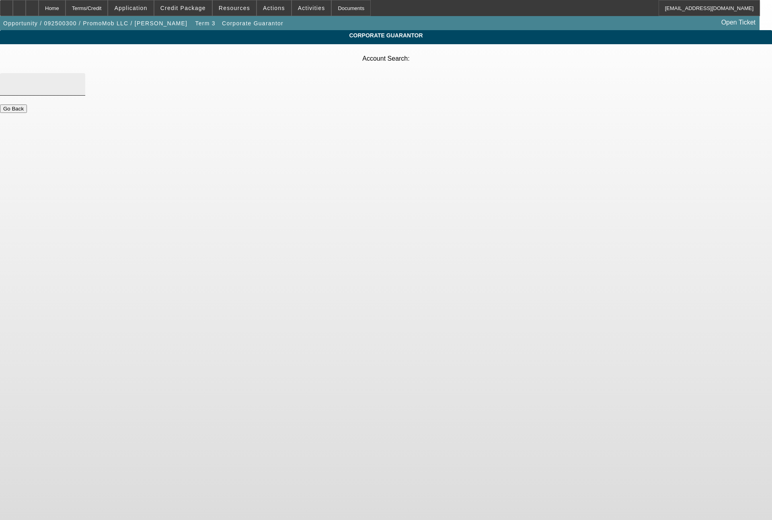
click at [79, 74] on div at bounding box center [42, 84] width 72 height 23
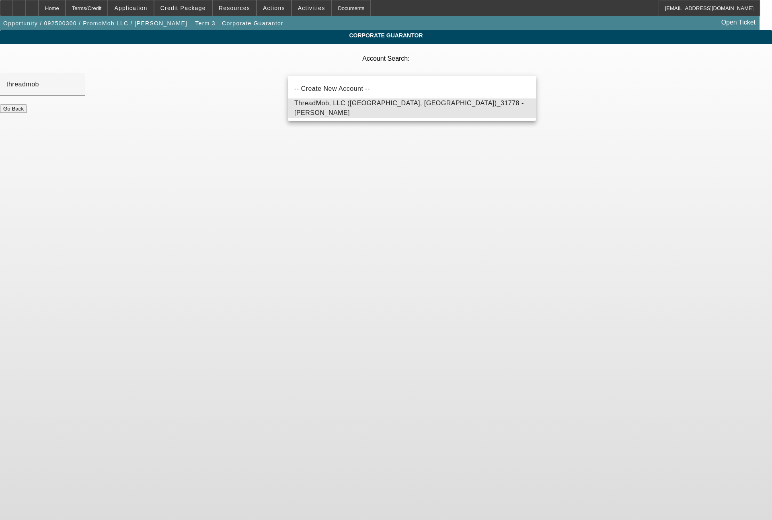
click at [315, 103] on span "ThreadMob, LLC (Columbus, GA)_31778 - Norris, James" at bounding box center [411, 107] width 235 height 19
type input "ThreadMob, LLC (Columbus, GA)_31778 - Norris, James"
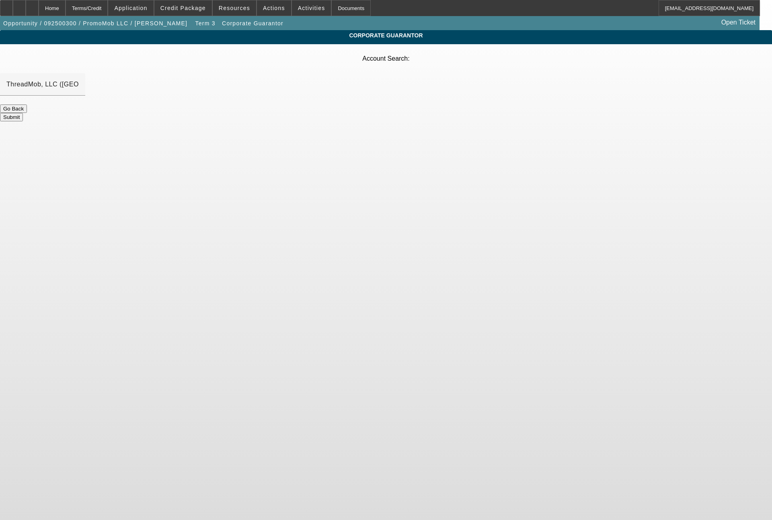
click at [23, 113] on button "Submit" at bounding box center [11, 117] width 23 height 8
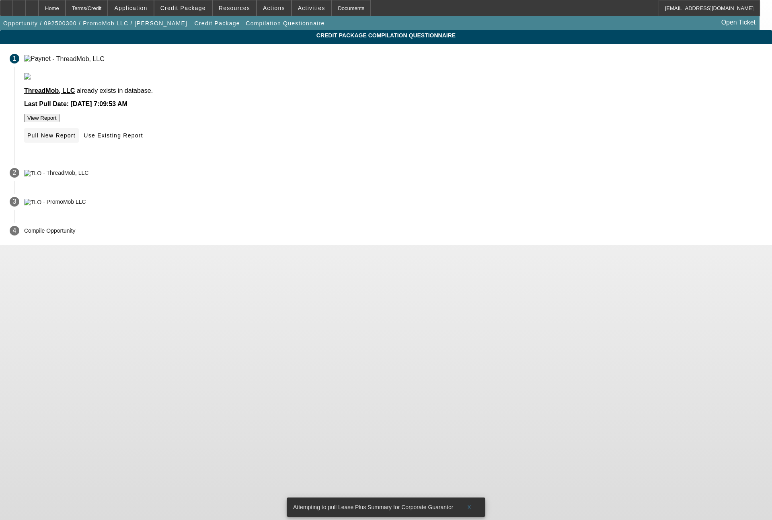
click at [79, 145] on span at bounding box center [51, 135] width 55 height 19
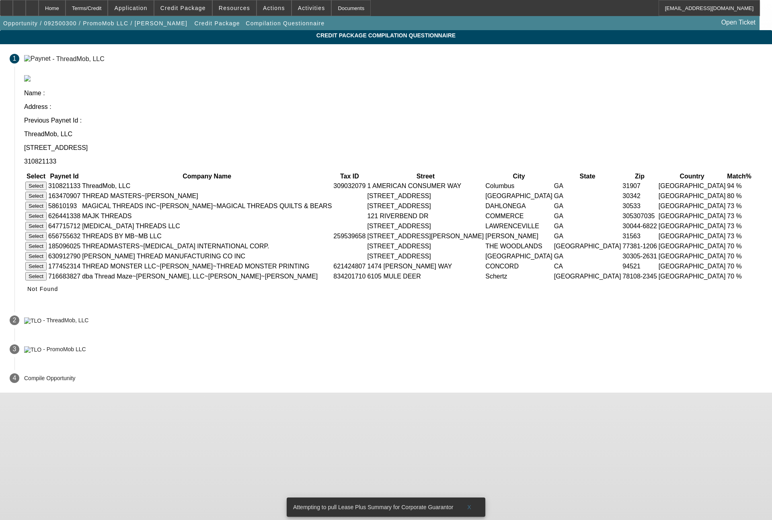
click at [47, 182] on button "Select" at bounding box center [35, 186] width 21 height 8
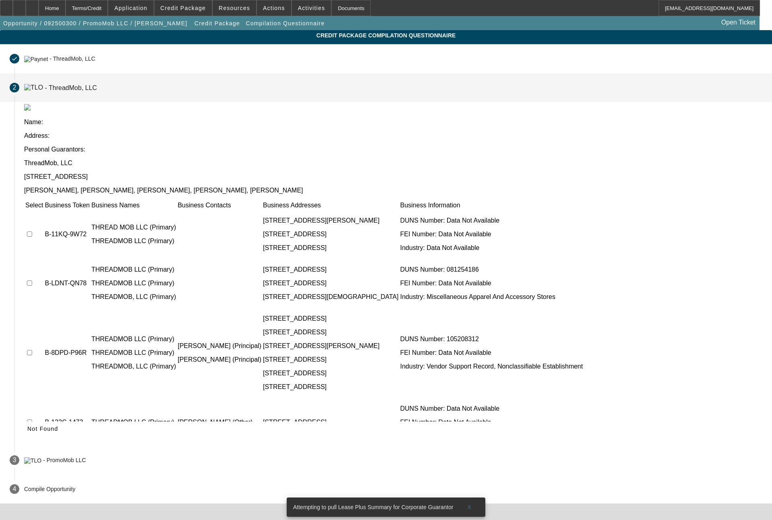
click at [32, 231] on input "checkbox" at bounding box center [29, 233] width 5 height 5
checkbox input "true"
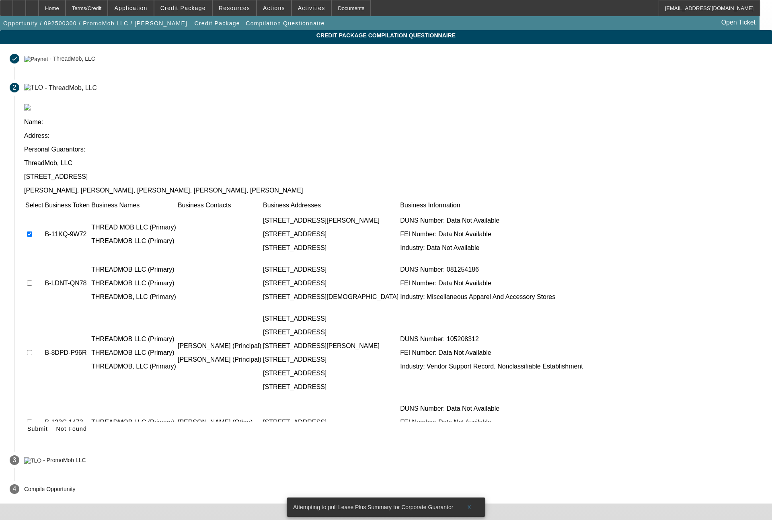
click at [32, 281] on input "checkbox" at bounding box center [29, 283] width 5 height 5
checkbox input "true"
click at [32, 350] on input "checkbox" at bounding box center [29, 352] width 5 height 5
checkbox input "true"
click at [32, 420] on input "checkbox" at bounding box center [29, 422] width 5 height 5
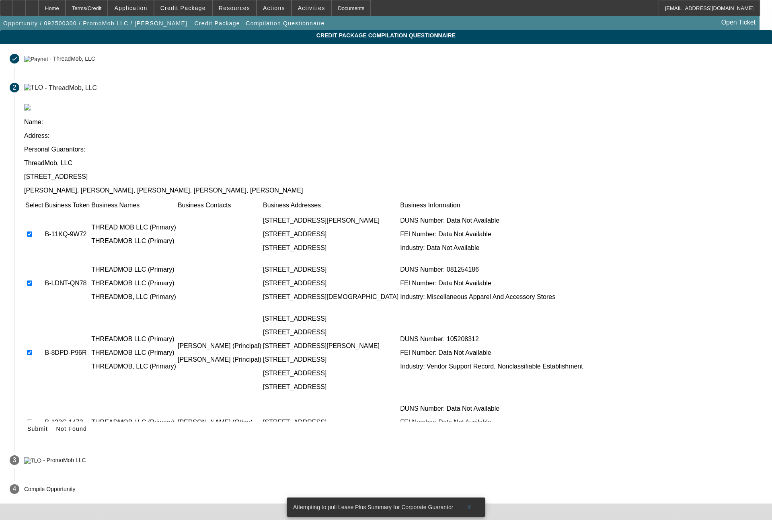
checkbox input "true"
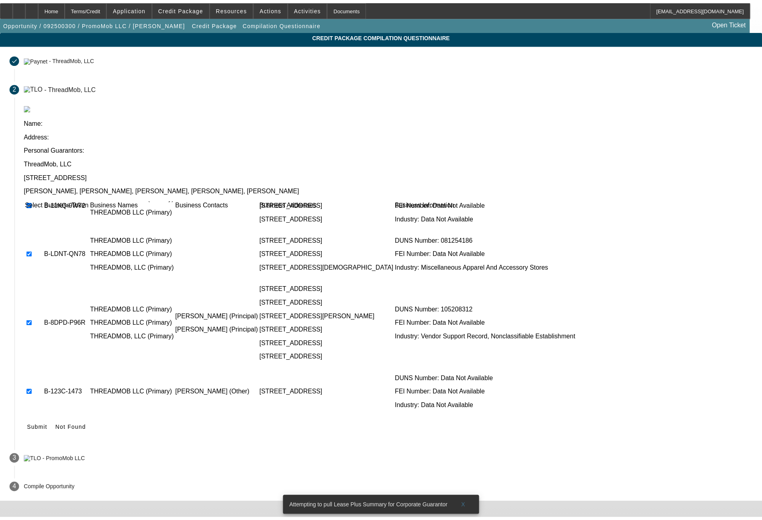
scroll to position [45, 0]
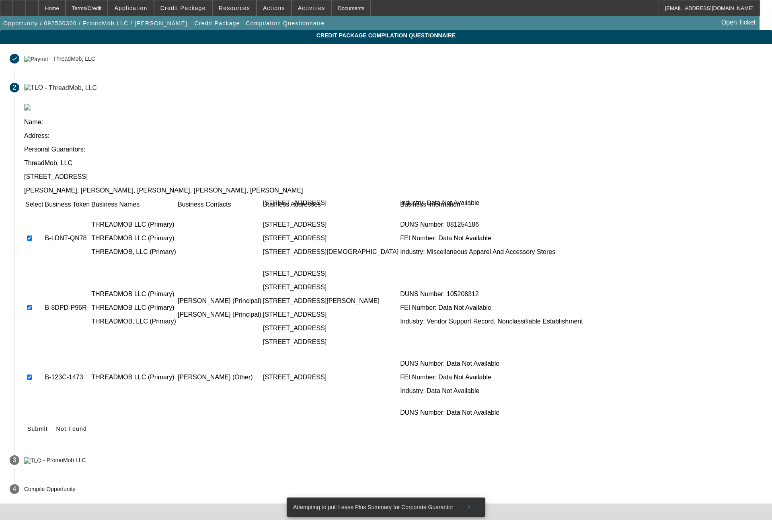
click at [32, 424] on input "checkbox" at bounding box center [29, 426] width 5 height 5
checkbox input "true"
click at [48, 426] on span "Submit" at bounding box center [37, 429] width 20 height 6
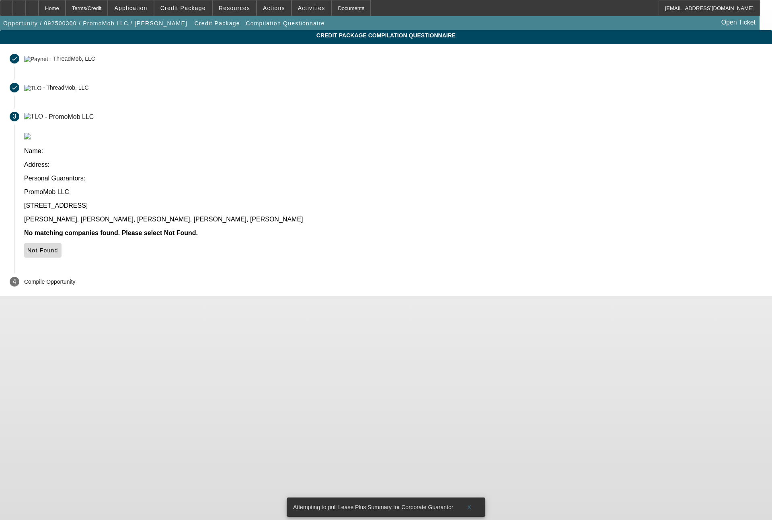
click at [58, 247] on span "Not Found" at bounding box center [42, 250] width 31 height 6
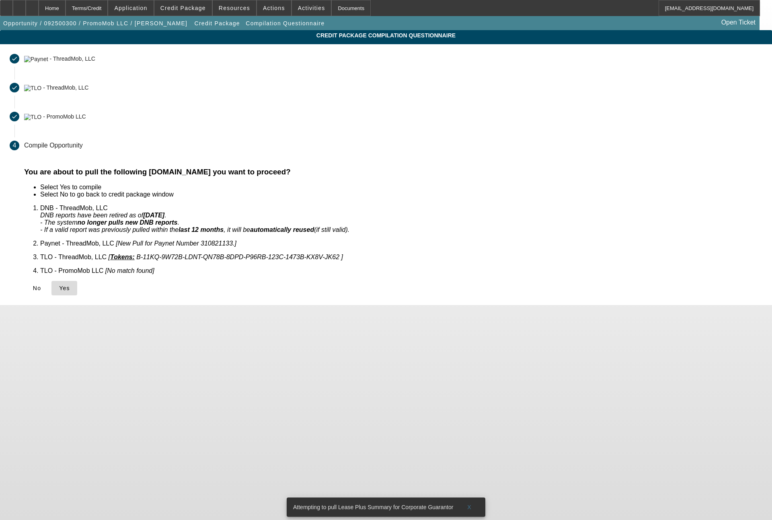
click at [70, 285] on span "Yes" at bounding box center [64, 288] width 11 height 6
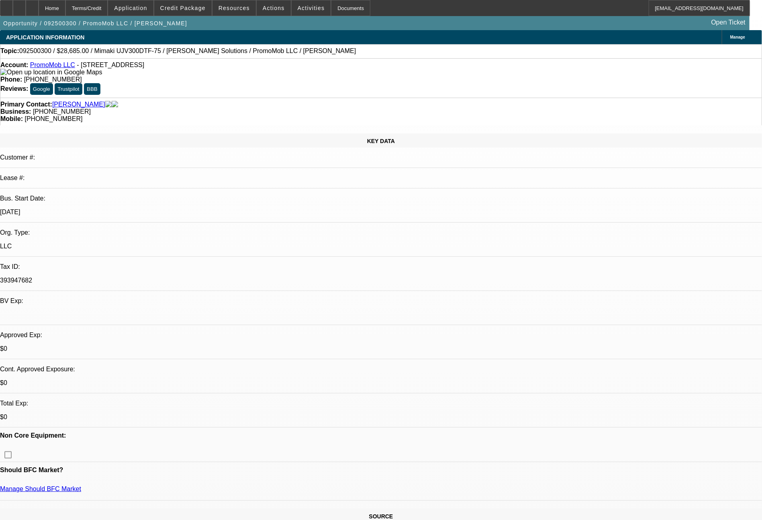
select select "0"
select select "6"
select select "0"
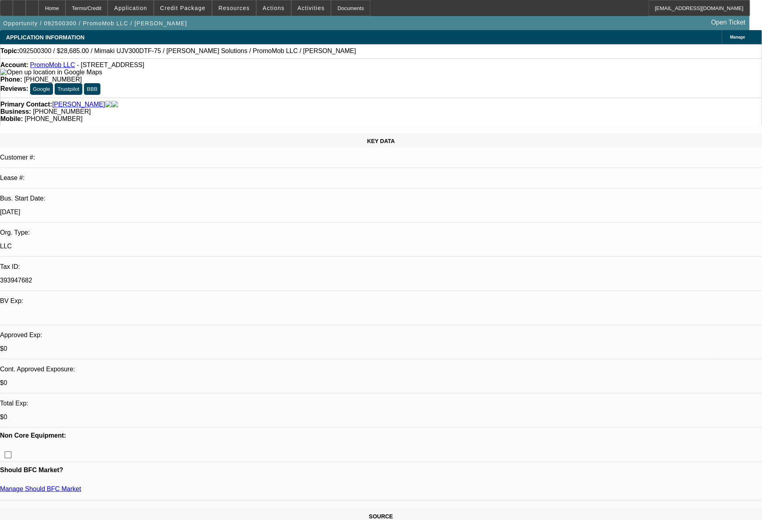
select select "0"
select select "6"
select select "0"
select select "2"
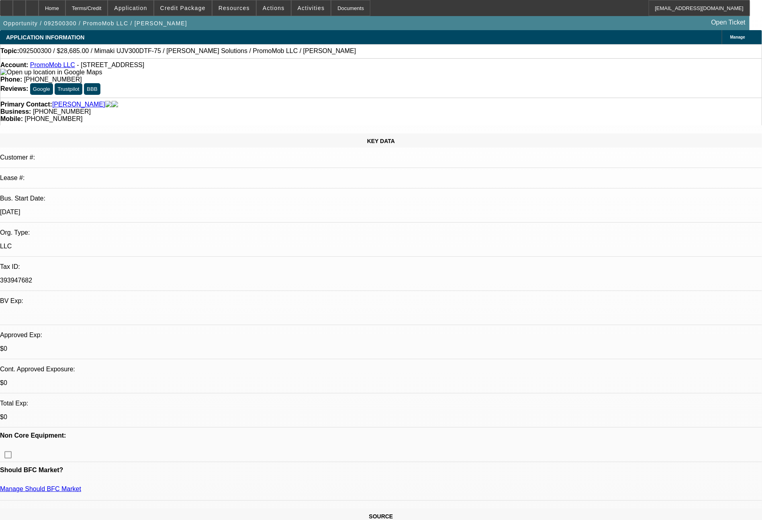
select select "2"
select select "0"
select select "6"
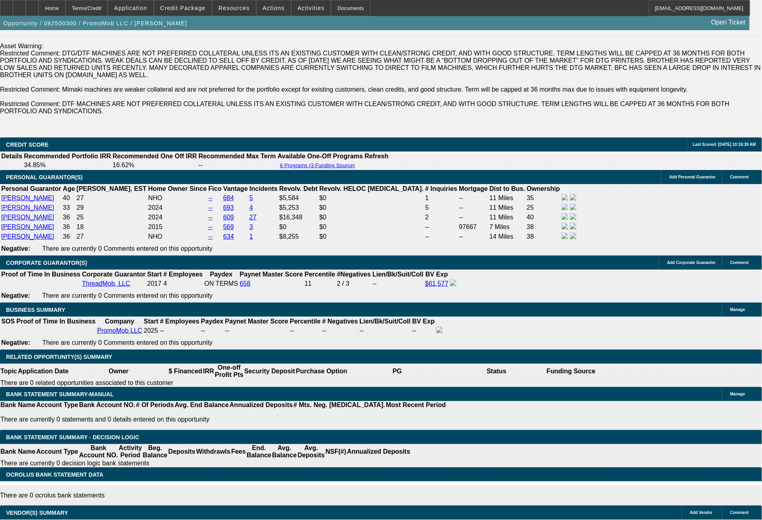
scroll to position [1167, 0]
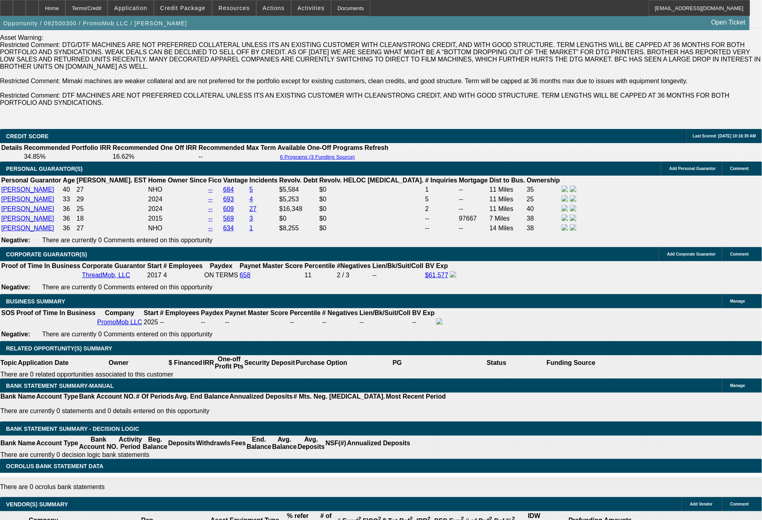
drag, startPoint x: 118, startPoint y: 333, endPoint x: 167, endPoint y: 332, distance: 48.6
type input "113"
type input "UNKNOWN"
type input "1133"
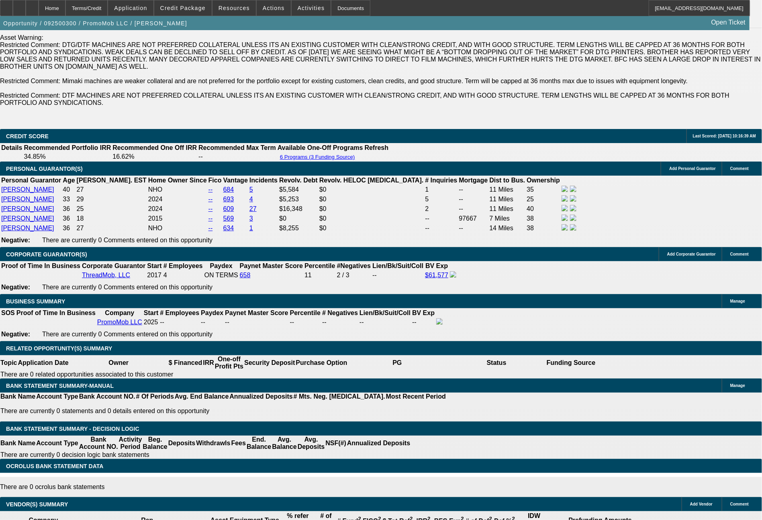
type input "24.5"
type input "$1,133.00"
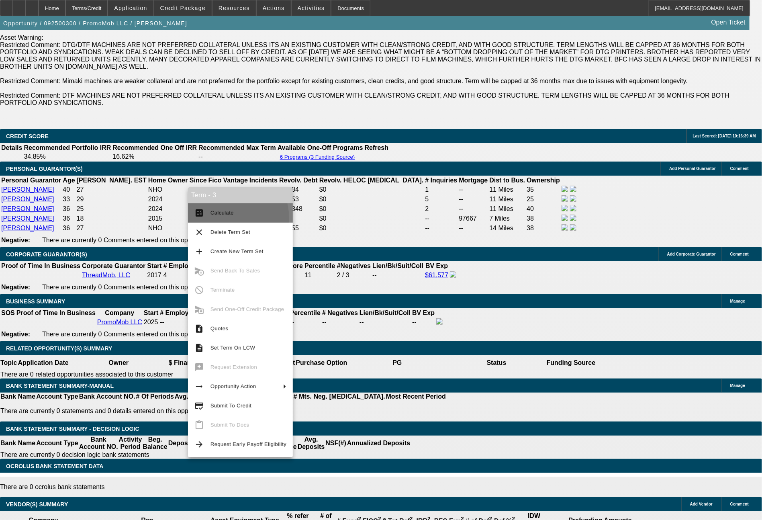
click at [213, 220] on button "calculate Calculate" at bounding box center [240, 212] width 105 height 19
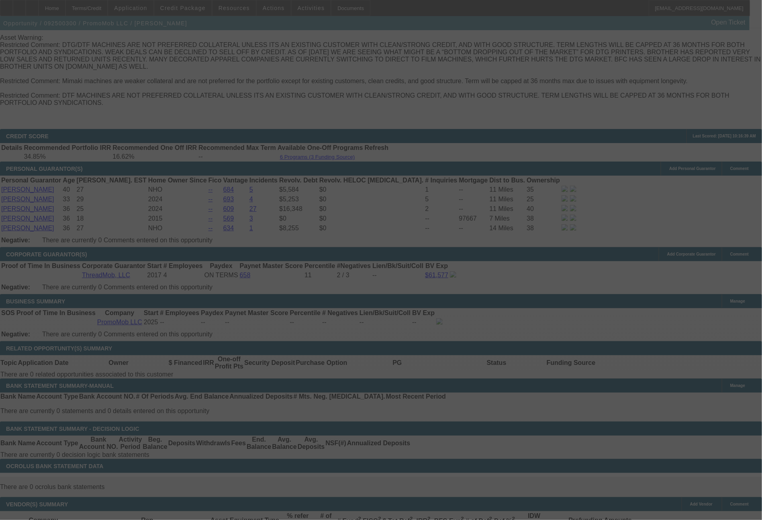
select select "0"
select select "6"
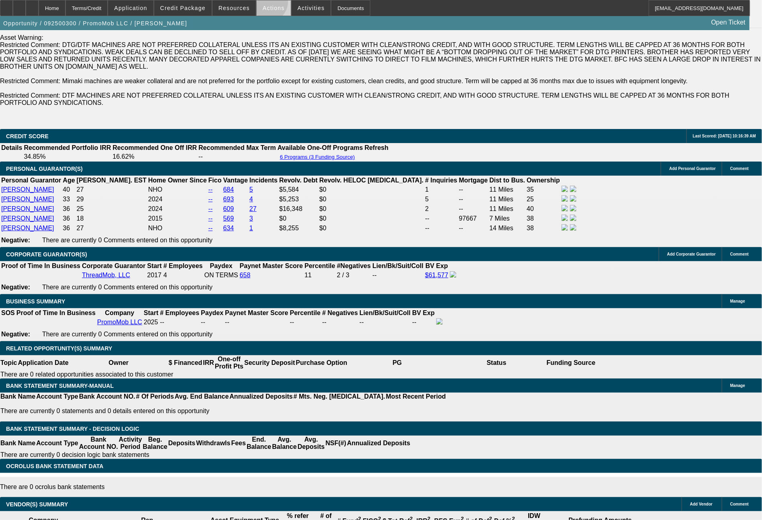
click at [268, 4] on span at bounding box center [274, 7] width 34 height 19
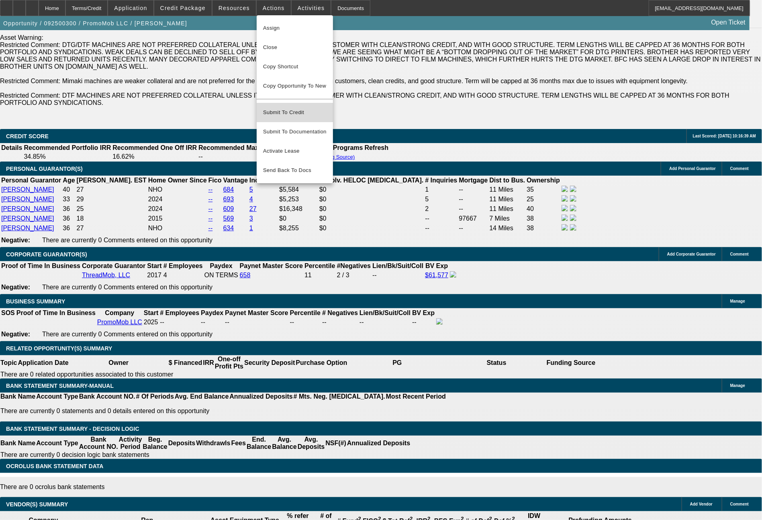
click at [302, 108] on span "Submit To Credit" at bounding box center [294, 113] width 63 height 10
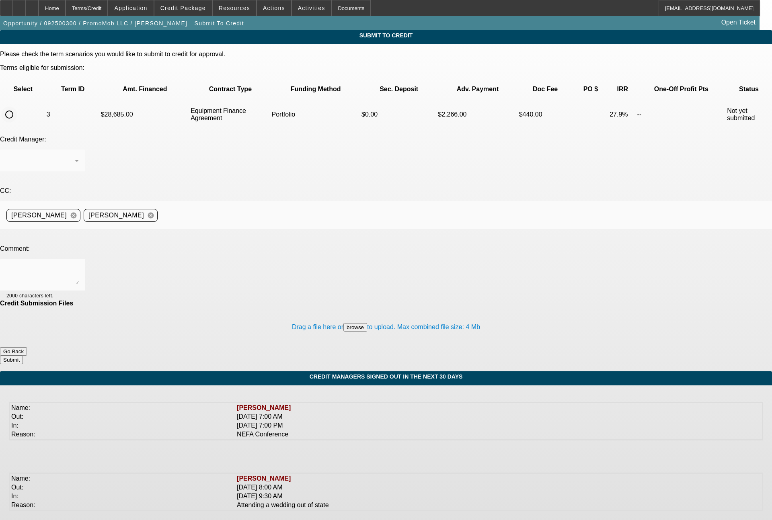
click at [17, 106] on input "radio" at bounding box center [9, 114] width 16 height 16
radio input "true"
click at [79, 149] on div "[PERSON_NAME]" at bounding box center [42, 160] width 72 height 23
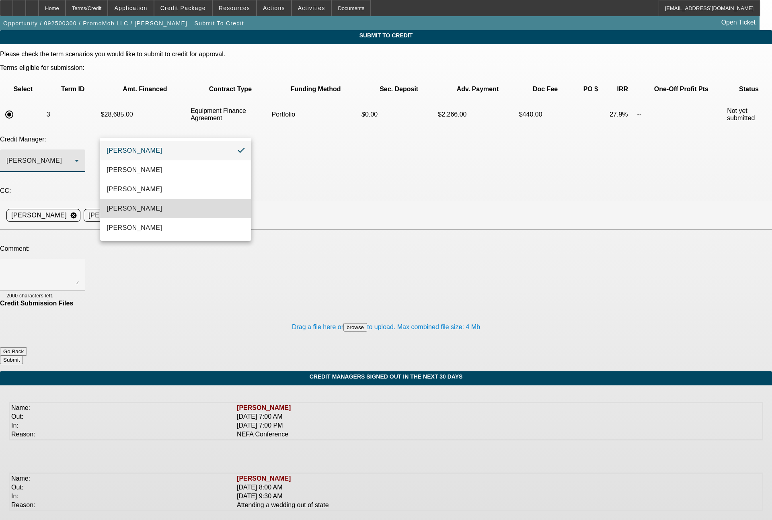
click at [145, 211] on mat-option "[PERSON_NAME]" at bounding box center [175, 208] width 151 height 19
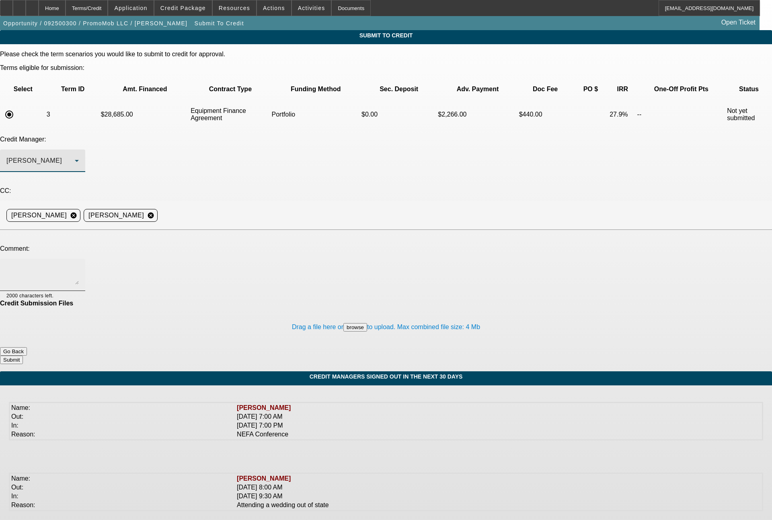
click at [79, 265] on textarea at bounding box center [42, 274] width 72 height 19
paste textarea "Bill - see notes for detail, and let me know if we can extend portfolio approva…"
click at [79, 265] on textarea "Bill - see notes for detail, and let me know if we can extend portfolio approva…" at bounding box center [42, 274] width 72 height 19
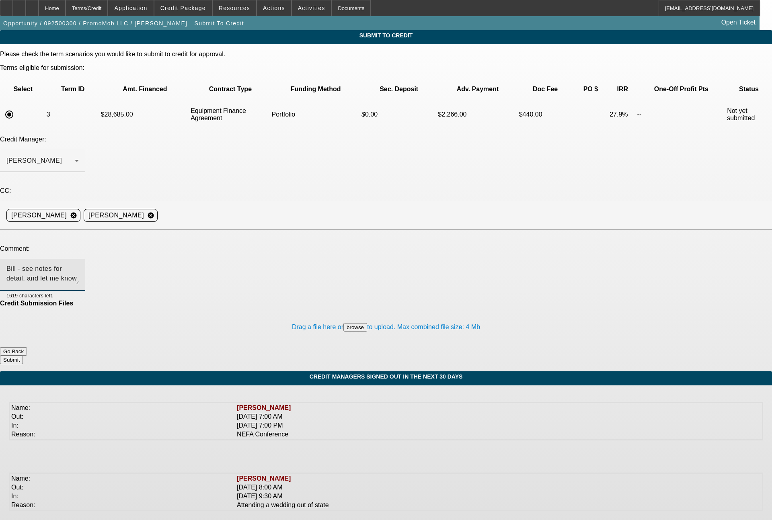
click at [79, 265] on textarea "Bill - see notes for detail, and let me know if we can extend portfolio approva…" at bounding box center [42, 274] width 72 height 19
click at [79, 265] on textarea "Bill - sent this to Finpac and their system autodeclined, citing that it did no…" at bounding box center [42, 274] width 72 height 19
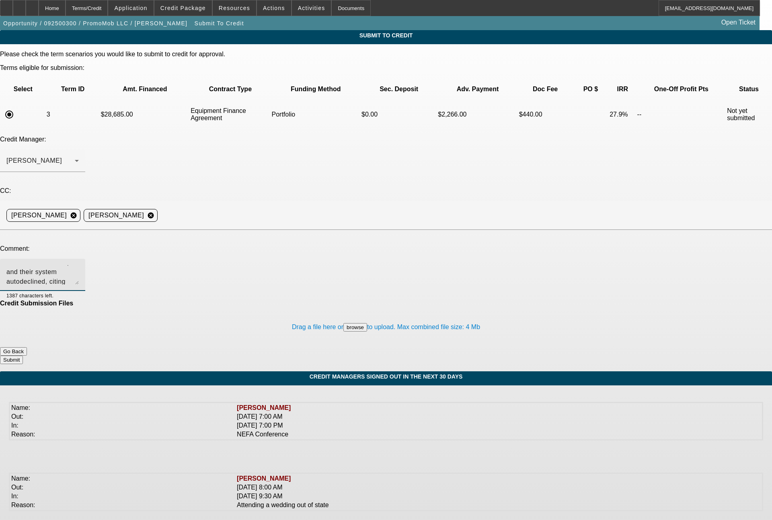
click at [79, 265] on textarea "Bill - sent this to Finpac and their system autodeclined, citing that it did no…" at bounding box center [42, 274] width 72 height 19
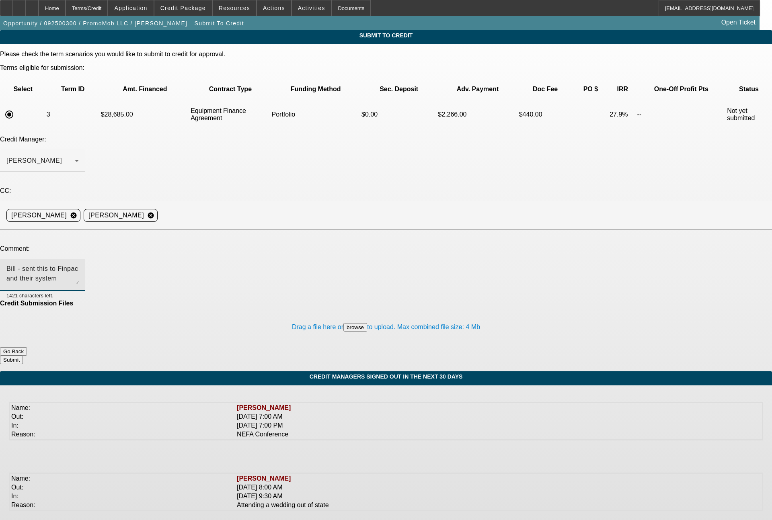
click at [79, 265] on textarea "Bill - sent this to Finpac and their system autodeclined, citing that it did no…" at bounding box center [42, 274] width 72 height 19
click at [79, 265] on textarea "Bill - sent this to Finpac and their system auto-declined, citing that it did n…" at bounding box center [42, 274] width 72 height 19
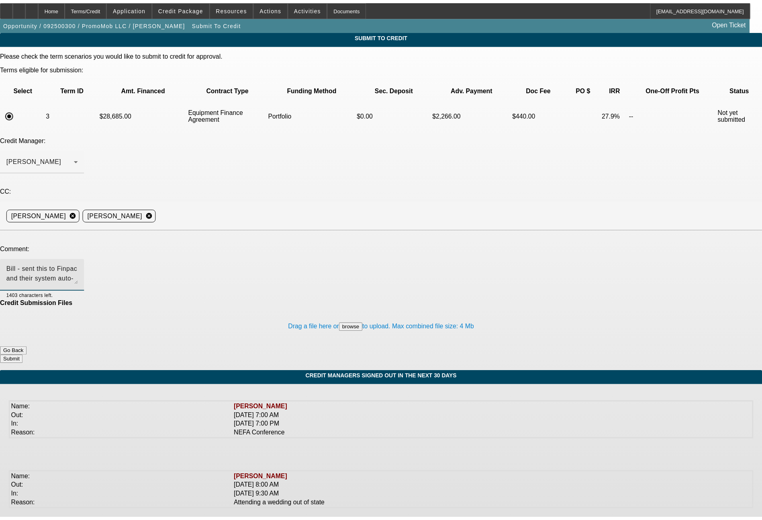
scroll to position [8, 0]
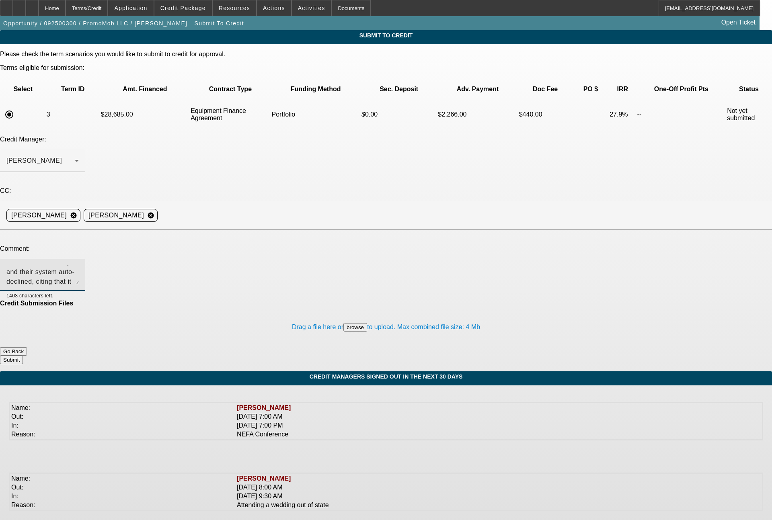
click at [79, 265] on textarea "Bill - sent this to Finpac and their system auto-declined, citing that it did n…" at bounding box center [42, 274] width 72 height 19
type textarea "Bill - sent this to Finpac and their system auto-declined, citing that it did n…"
click at [23, 356] on button "Submit" at bounding box center [11, 360] width 23 height 8
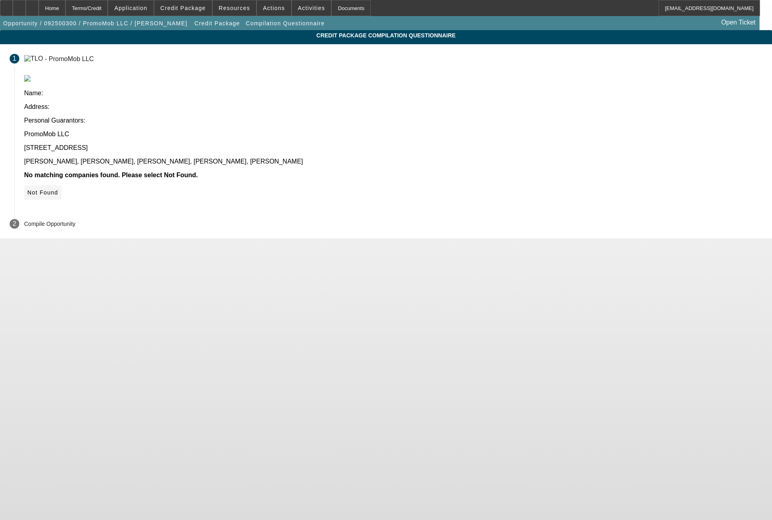
click at [27, 189] on icon at bounding box center [27, 192] width 0 height 6
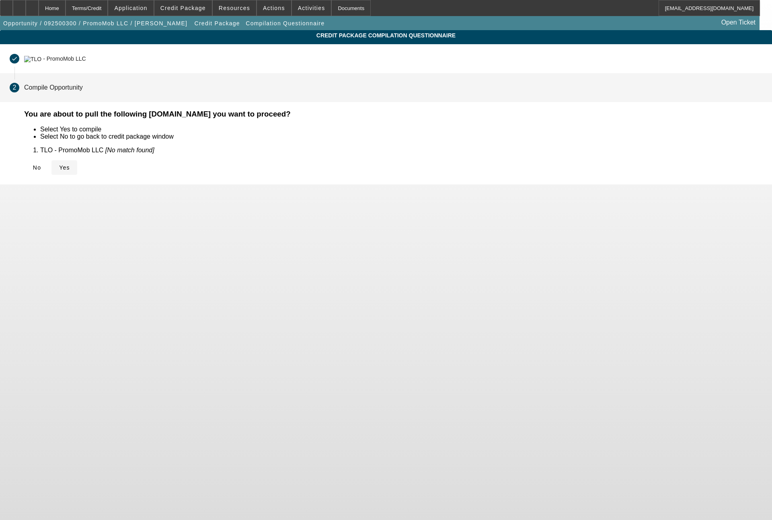
click at [70, 164] on span "Yes" at bounding box center [64, 167] width 11 height 6
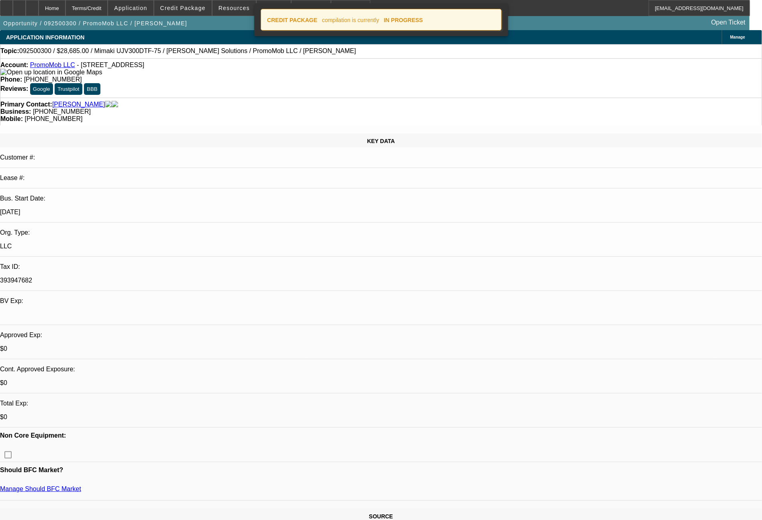
select select "0"
select select "6"
select select "0"
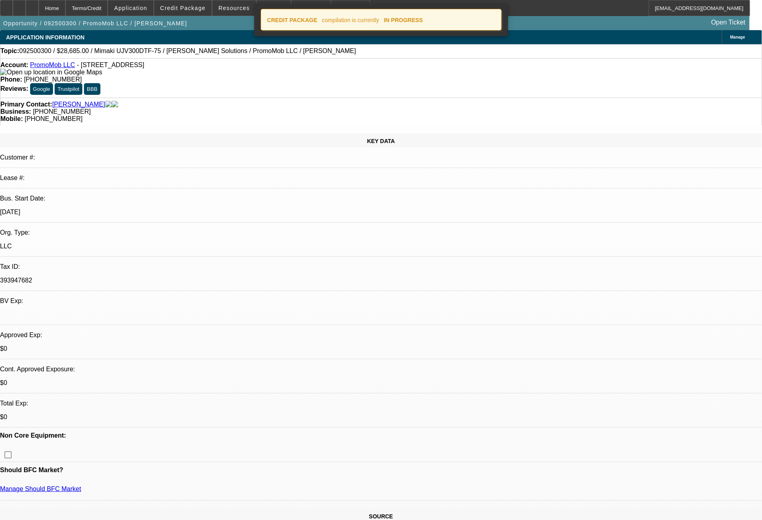
select select "0"
select select "6"
select select "0"
select select "2"
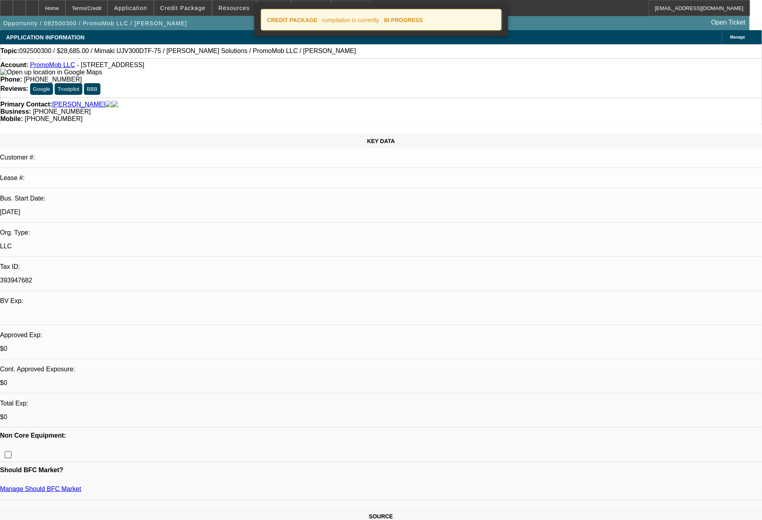
select select "2"
select select "0"
select select "6"
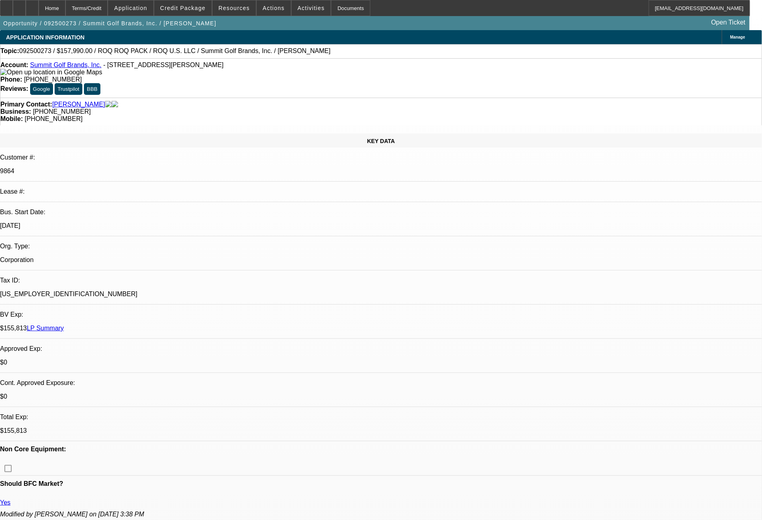
select select "0"
select select "2"
select select "0.1"
select select "4"
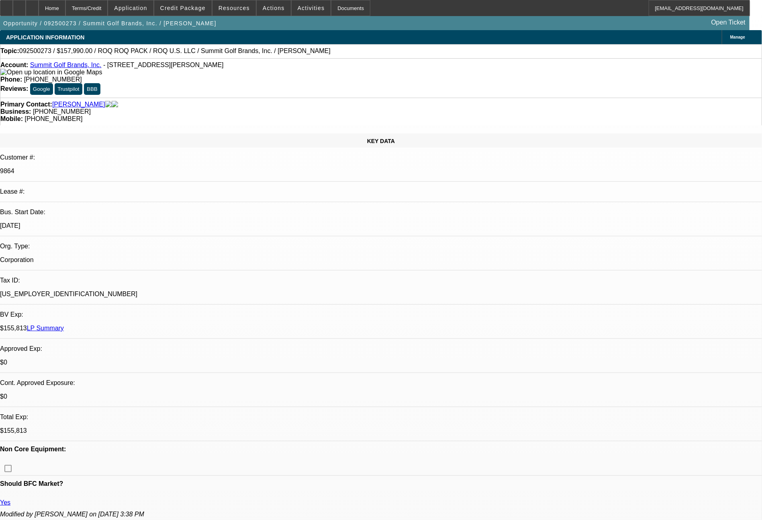
select select "0"
select select "2"
select select "0.1"
select select "4"
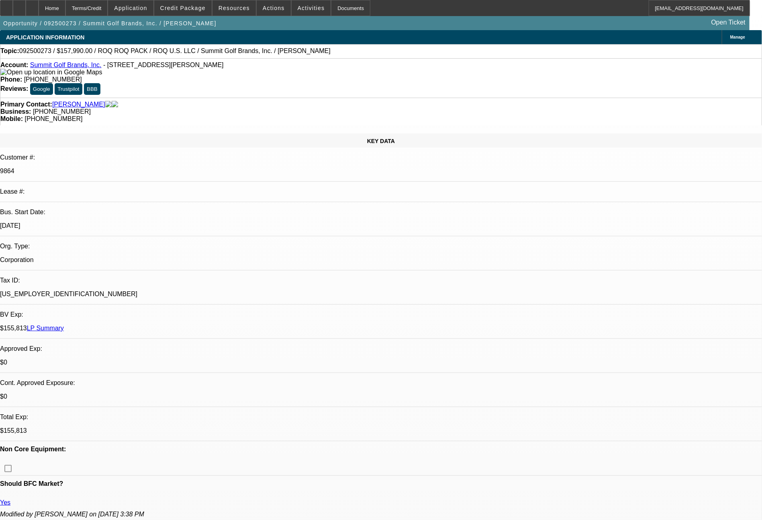
select select "0"
select select "0.1"
select select "4"
select select "0"
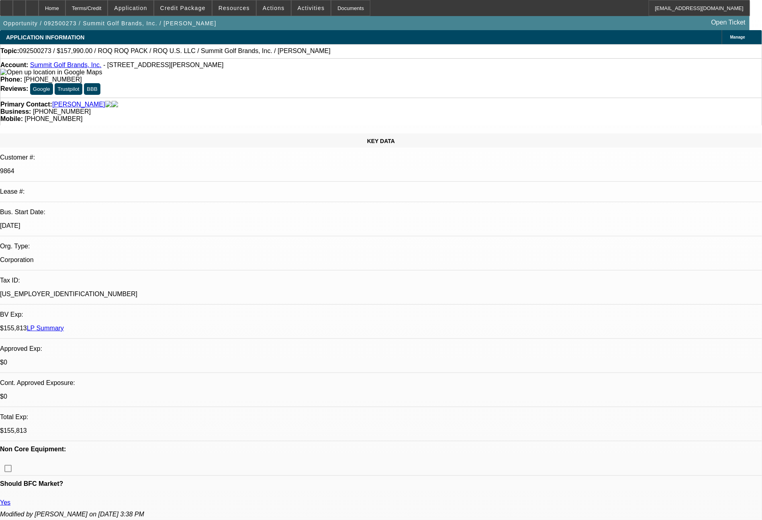
select select "2"
select select "0.1"
select select "4"
